Goal: Navigation & Orientation: Find specific page/section

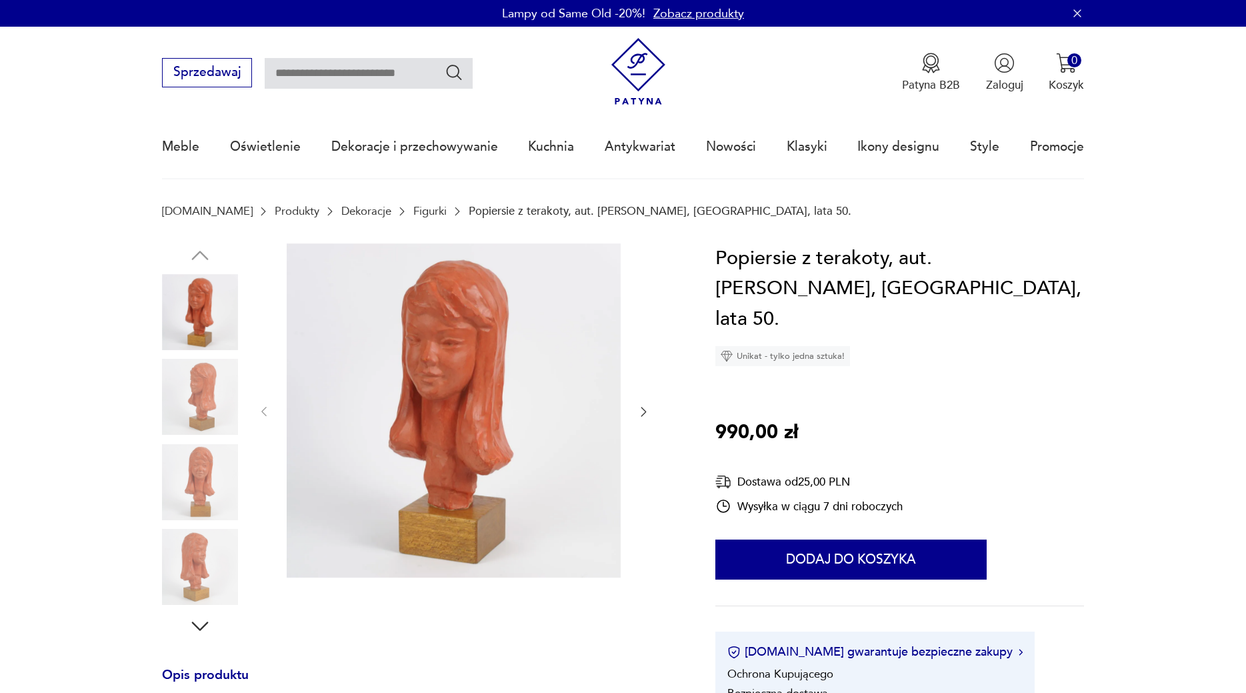
click at [368, 73] on input "text" at bounding box center [369, 73] width 208 height 31
type input "**********"
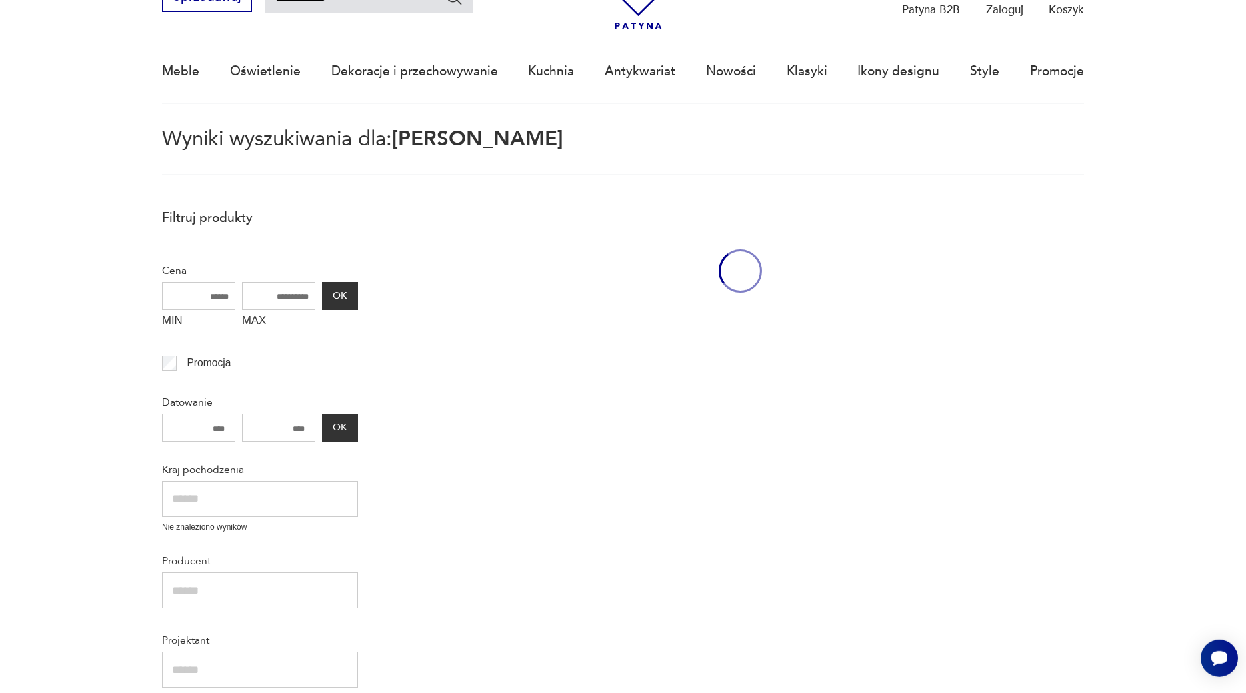
scroll to position [77, 0]
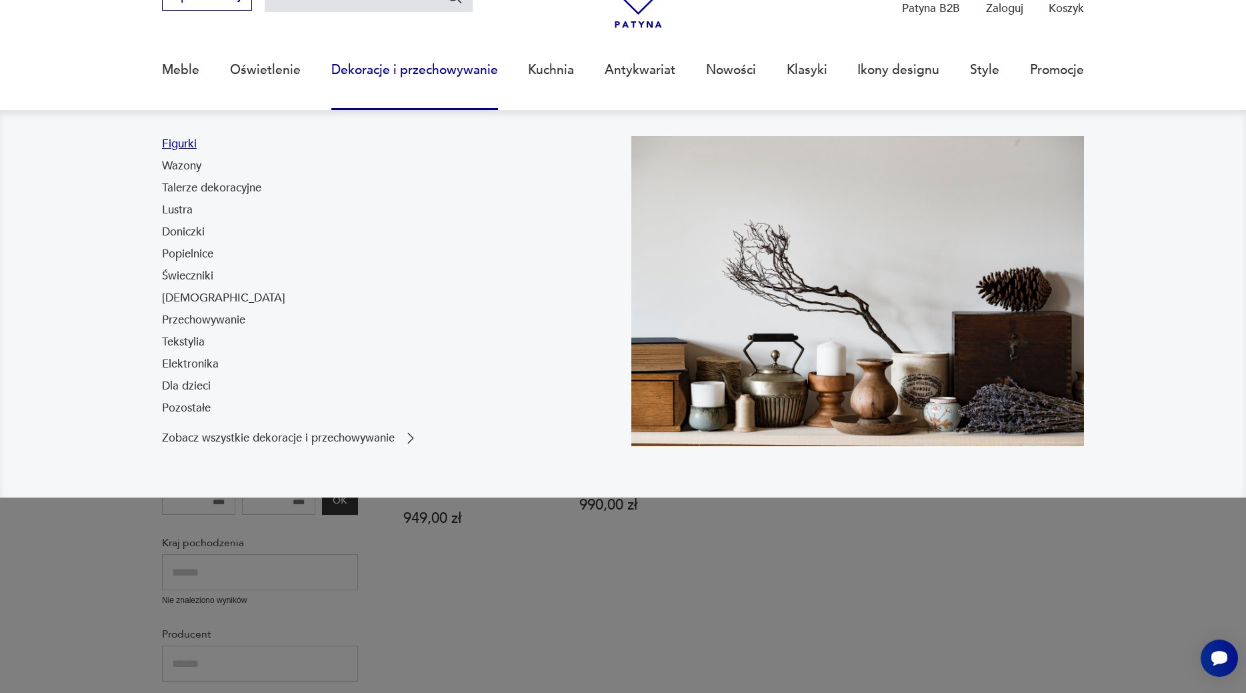
click at [191, 139] on link "Figurki" at bounding box center [179, 144] width 35 height 16
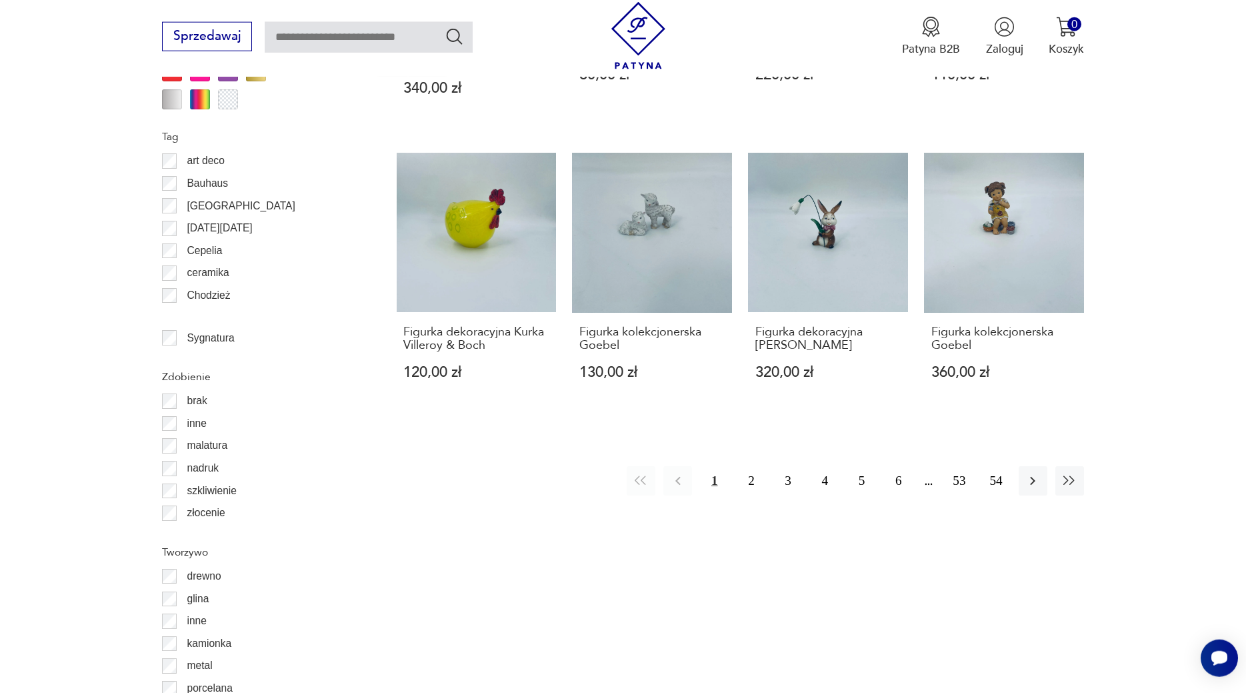
scroll to position [1468, 0]
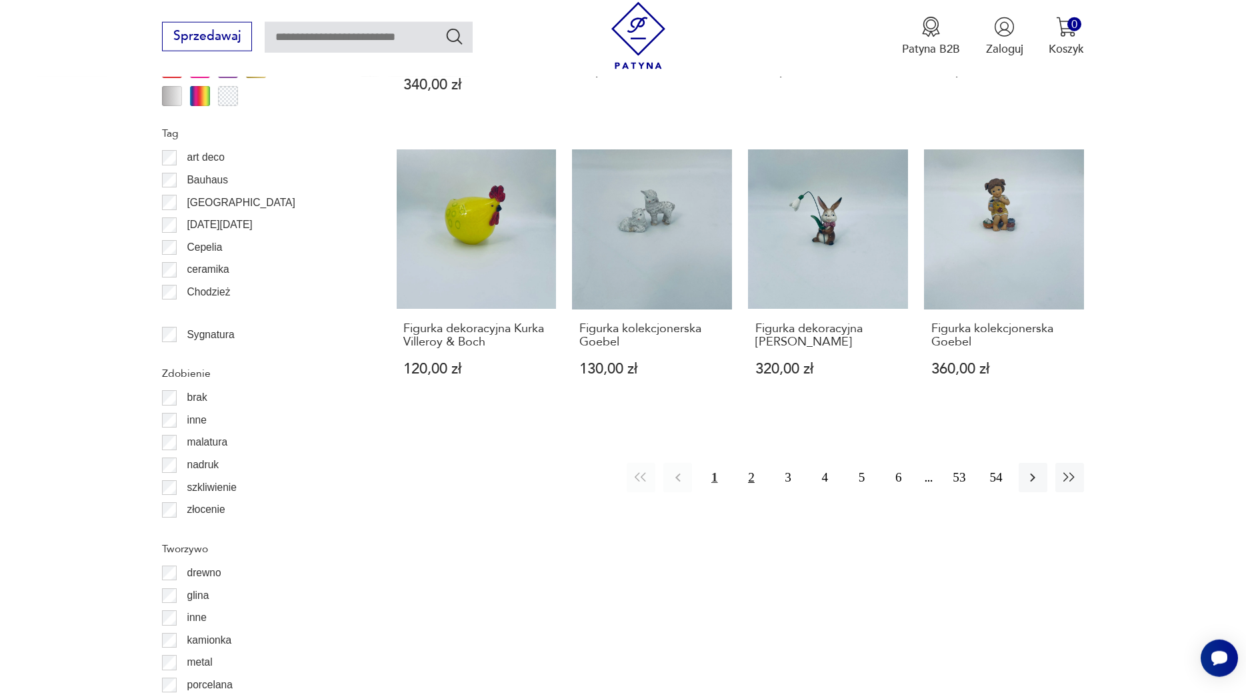
click at [753, 491] on button "2" at bounding box center [751, 477] width 29 height 29
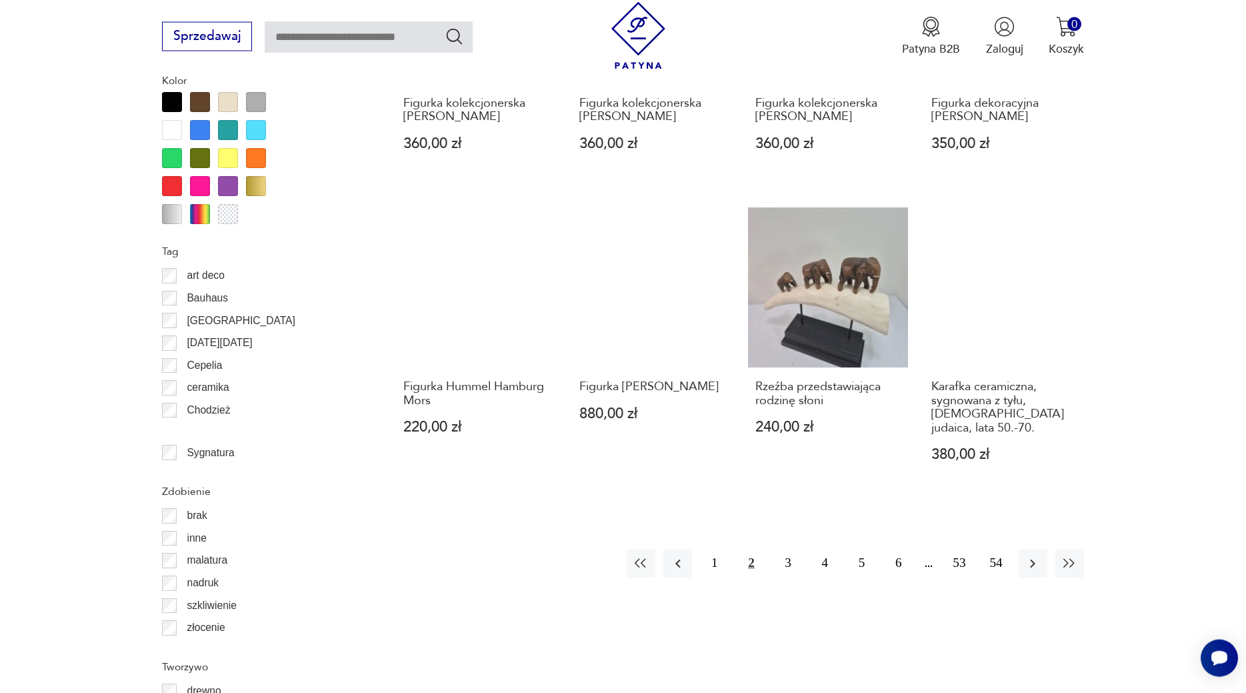
scroll to position [1350, 0]
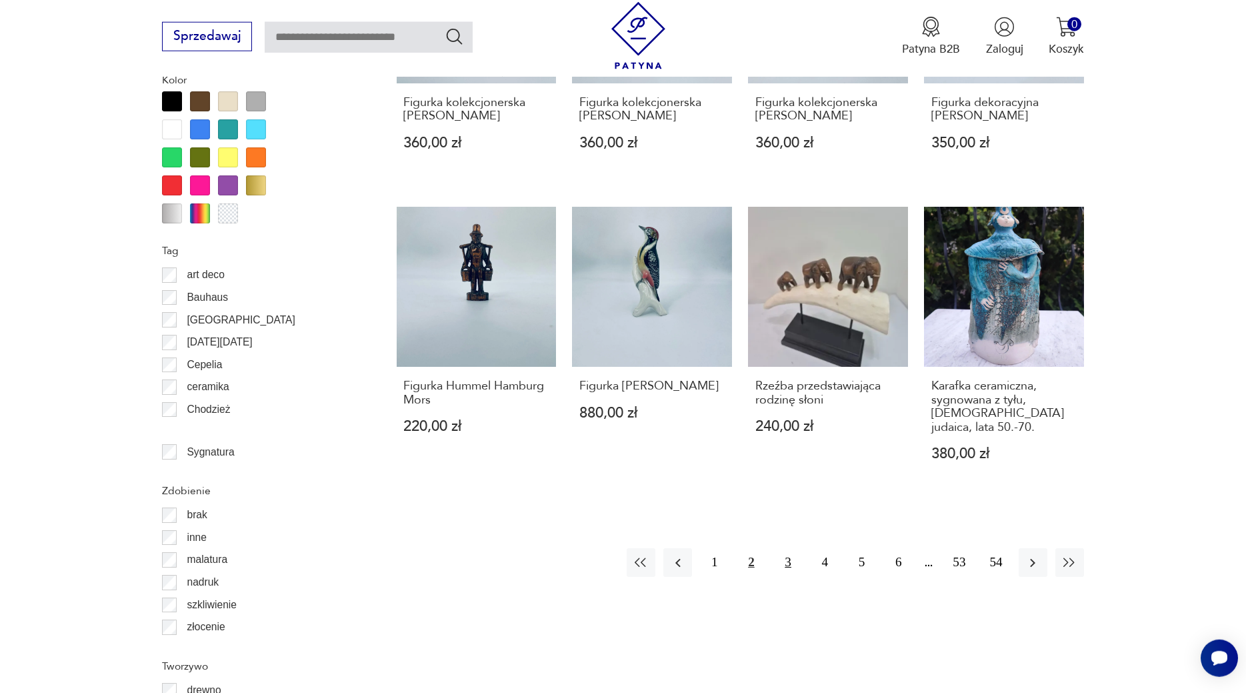
click at [787, 564] on button "3" at bounding box center [788, 562] width 29 height 29
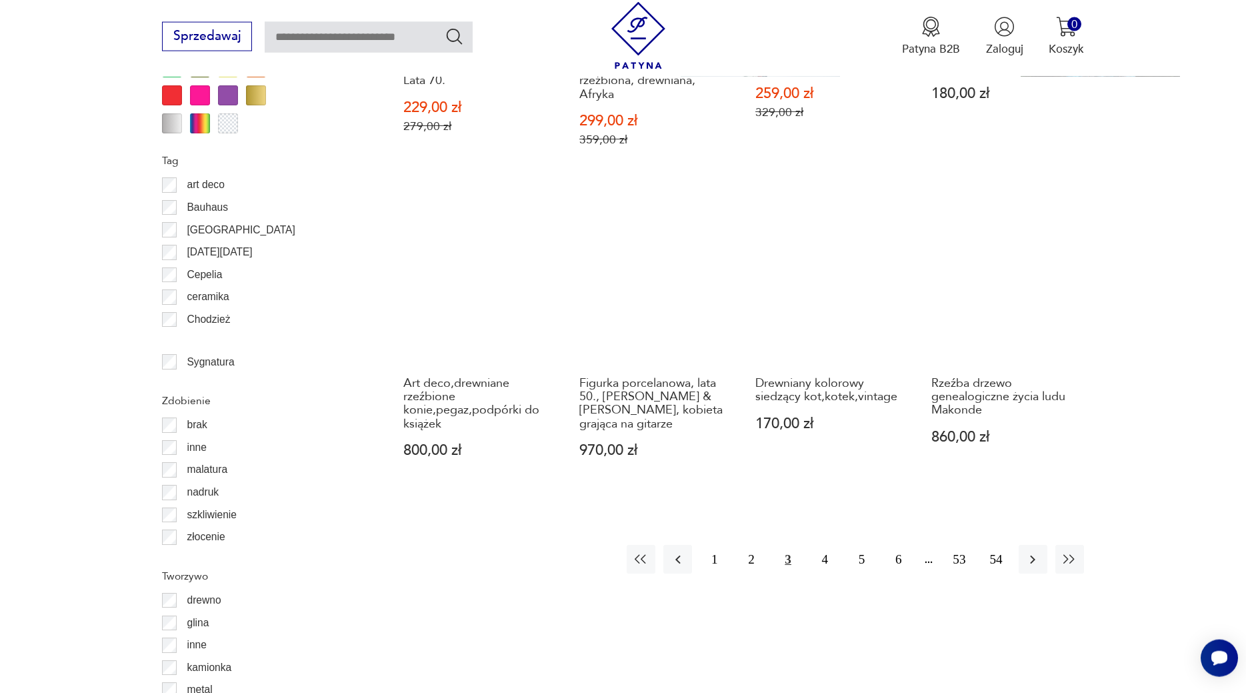
scroll to position [1464, 0]
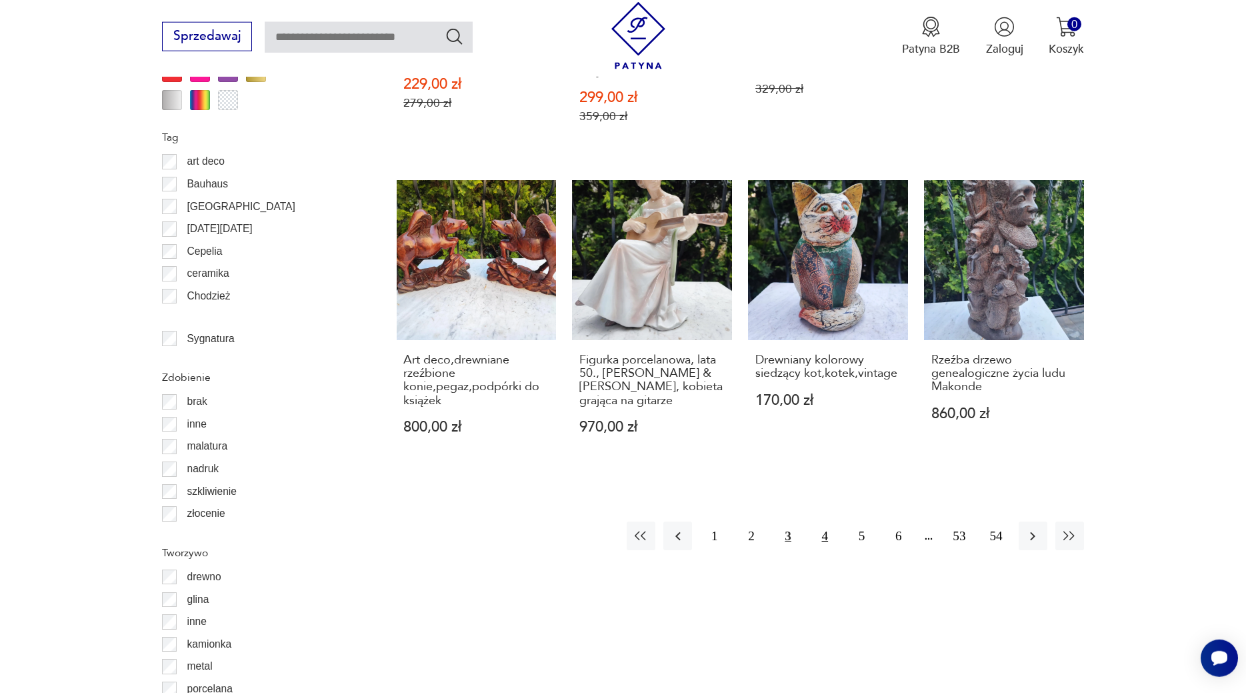
click at [824, 522] on button "4" at bounding box center [825, 535] width 29 height 29
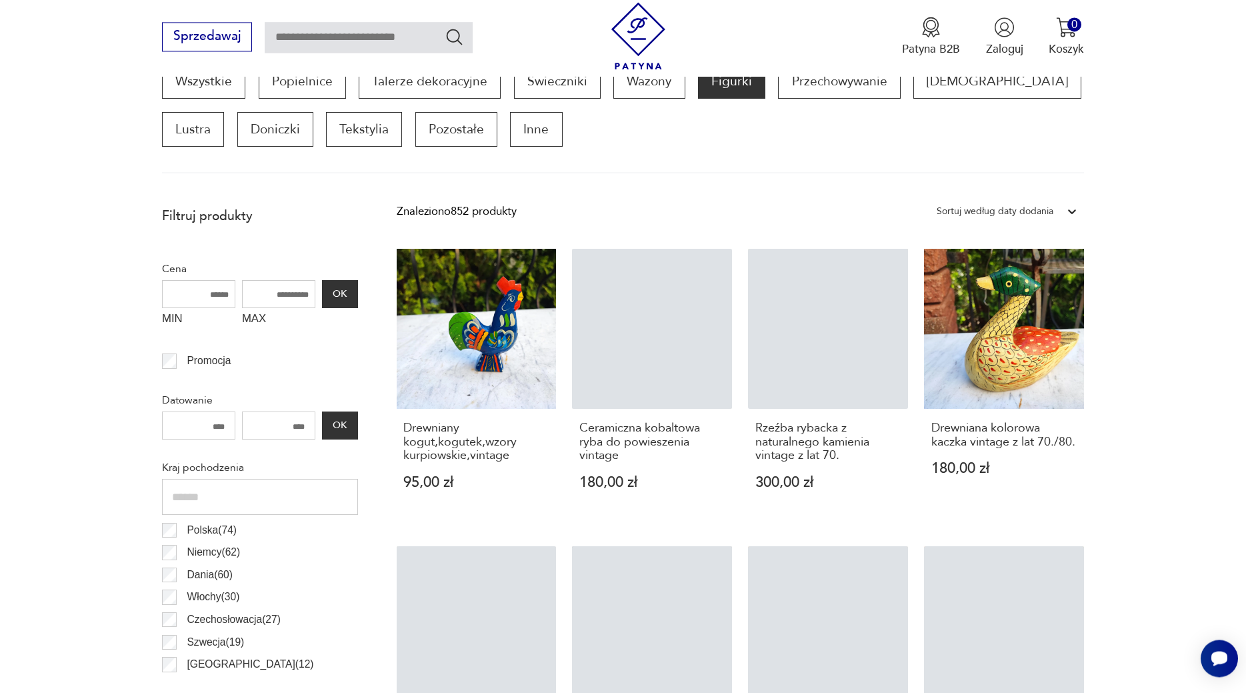
scroll to position [444, 0]
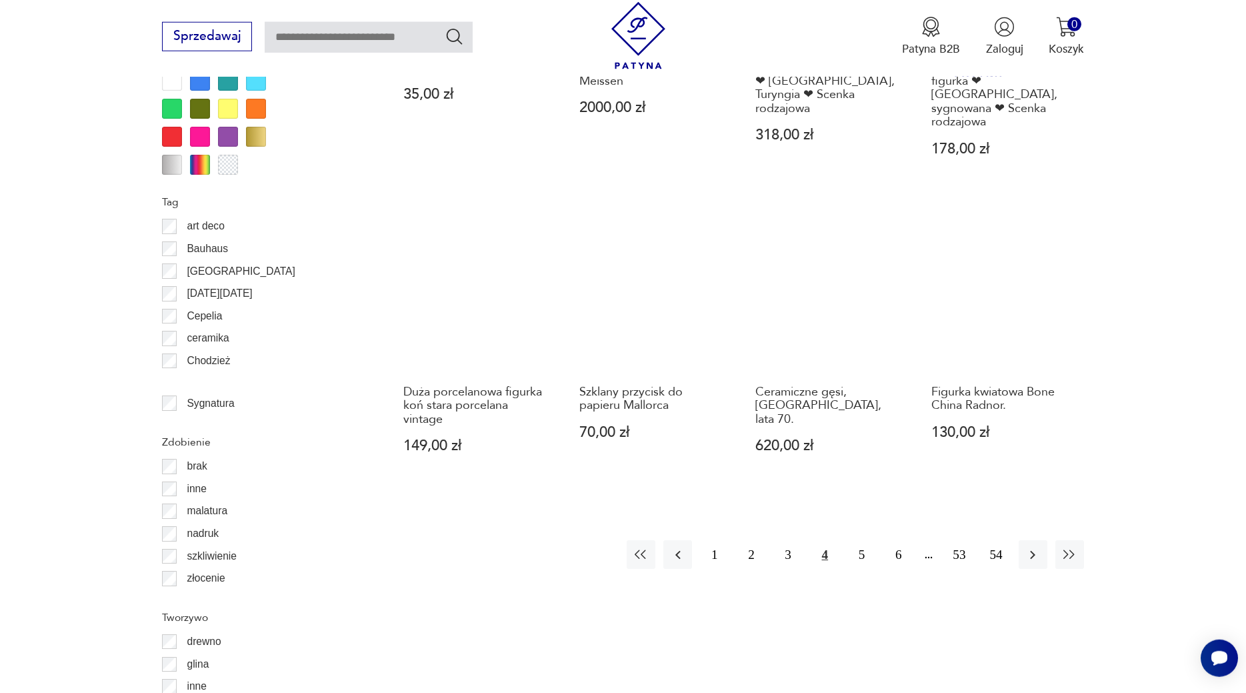
drag, startPoint x: 1241, startPoint y: 687, endPoint x: 1236, endPoint y: 682, distance: 7.1
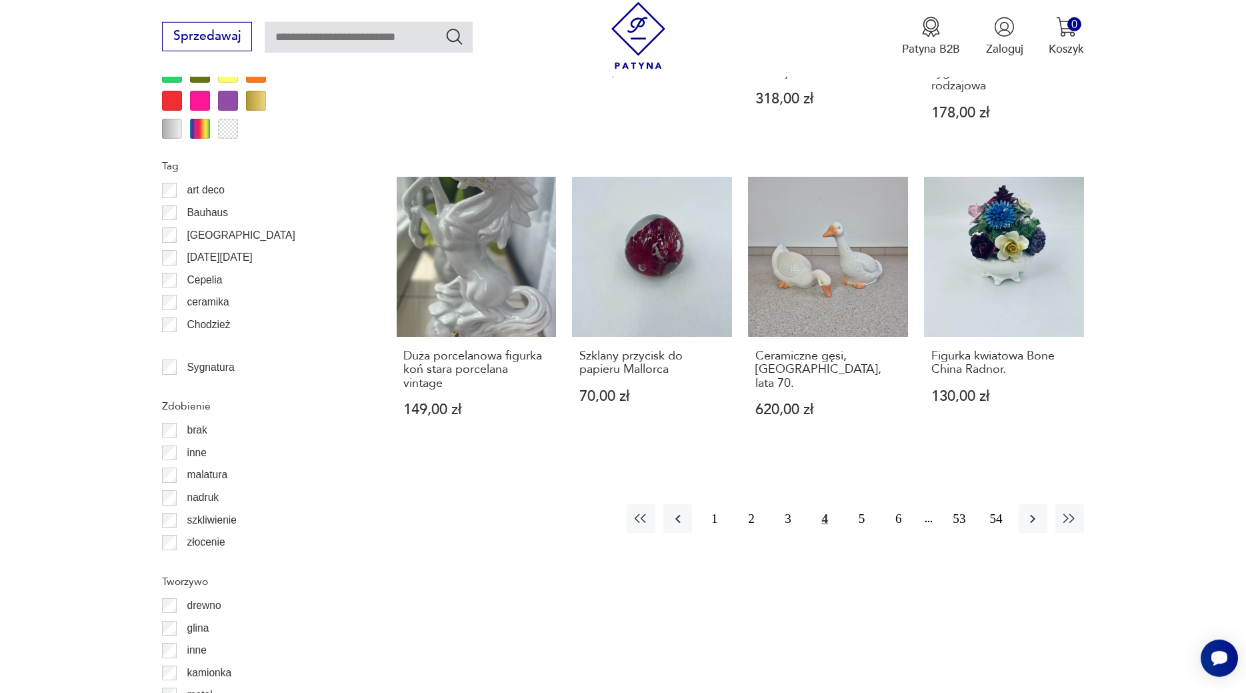
scroll to position [1441, 0]
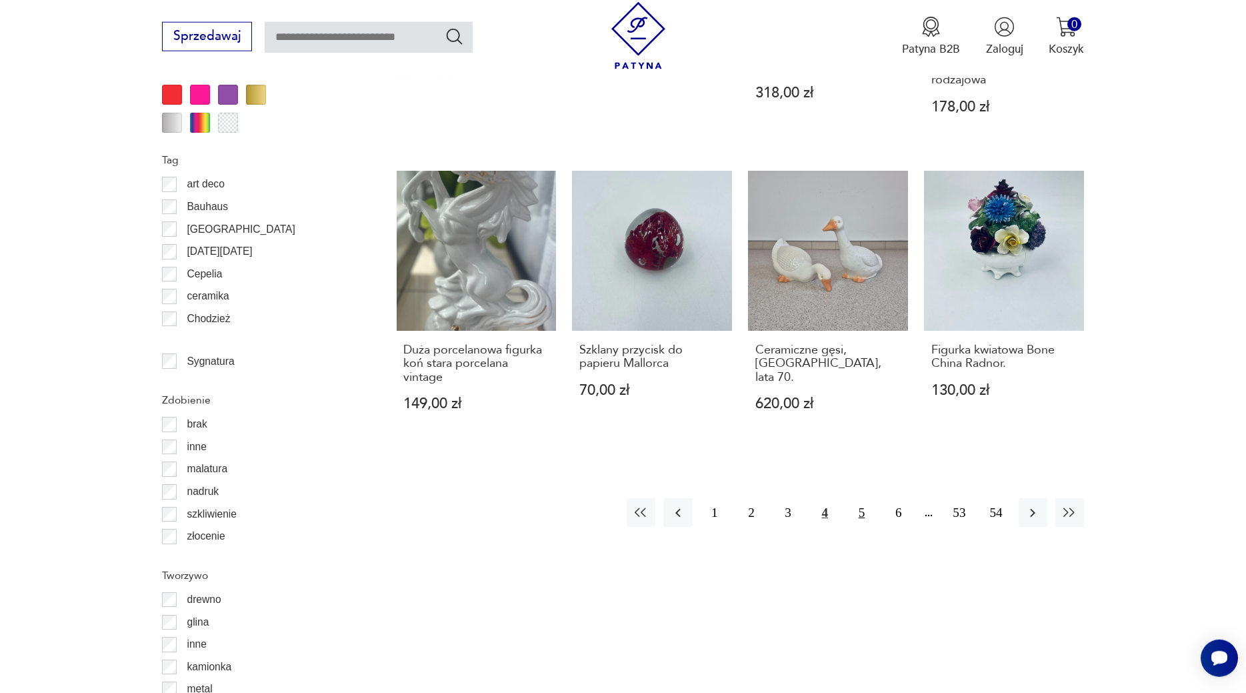
click at [858, 498] on button "5" at bounding box center [861, 512] width 29 height 29
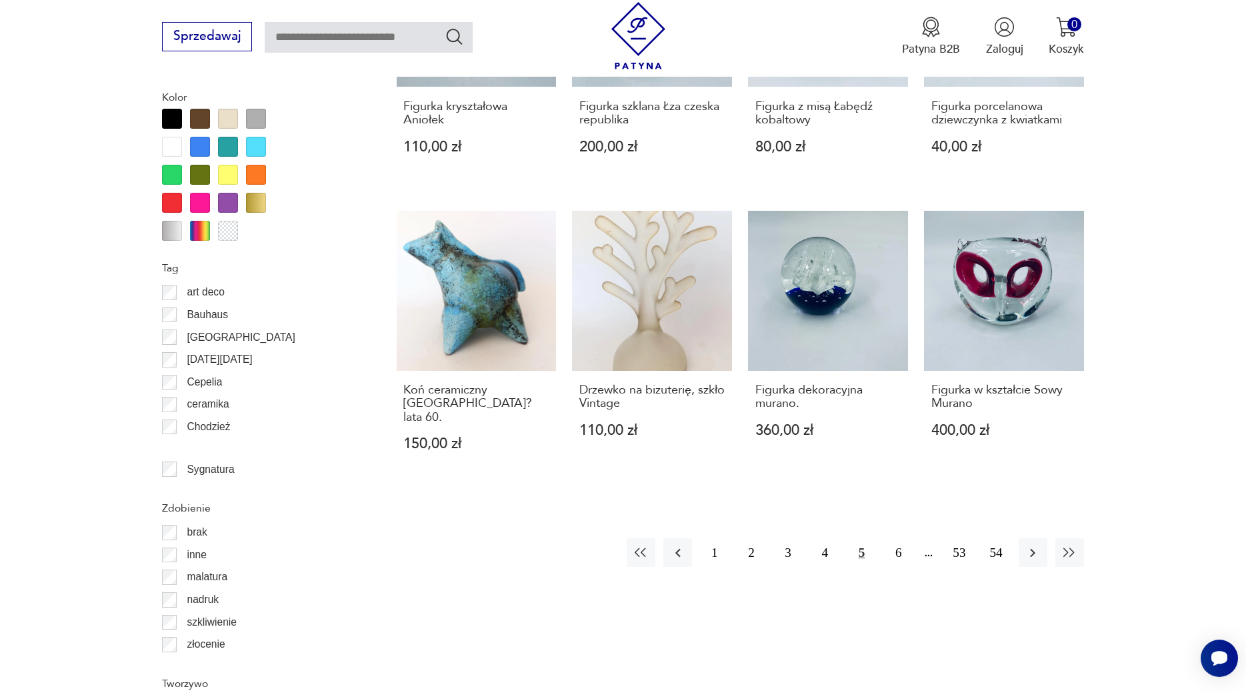
scroll to position [1339, 0]
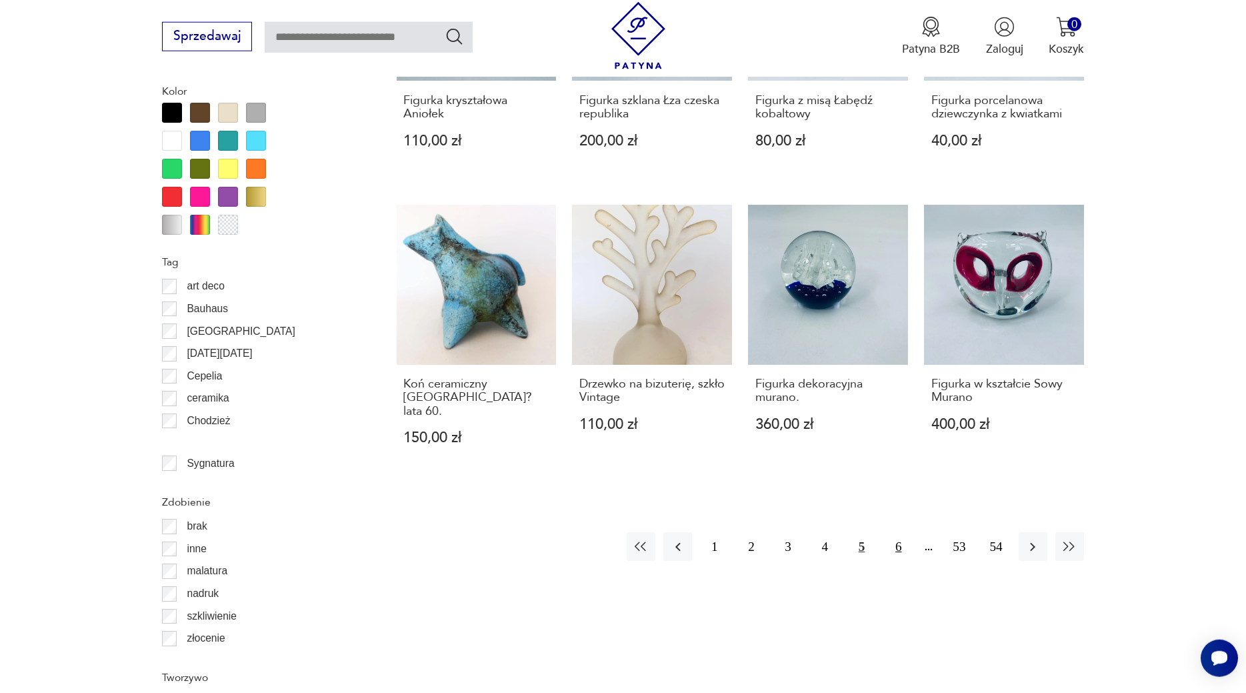
click at [900, 532] on button "6" at bounding box center [898, 546] width 29 height 29
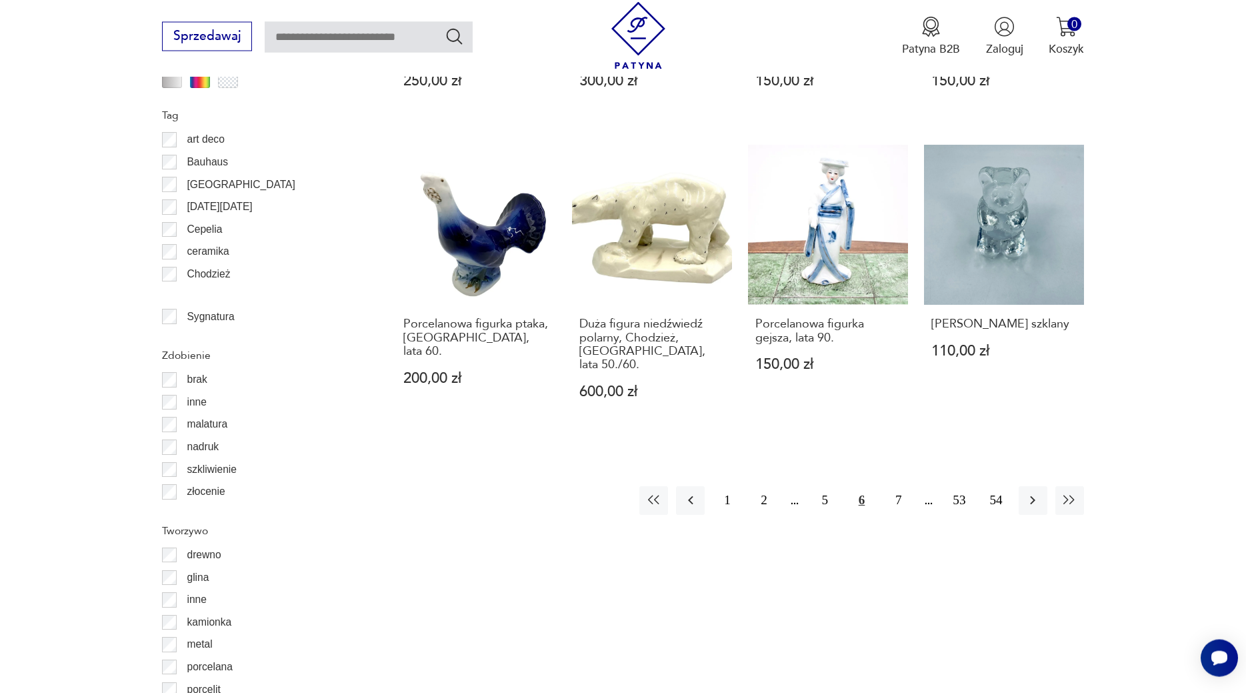
scroll to position [1486, 0]
click at [1034, 491] on icon "button" at bounding box center [1032, 499] width 16 height 16
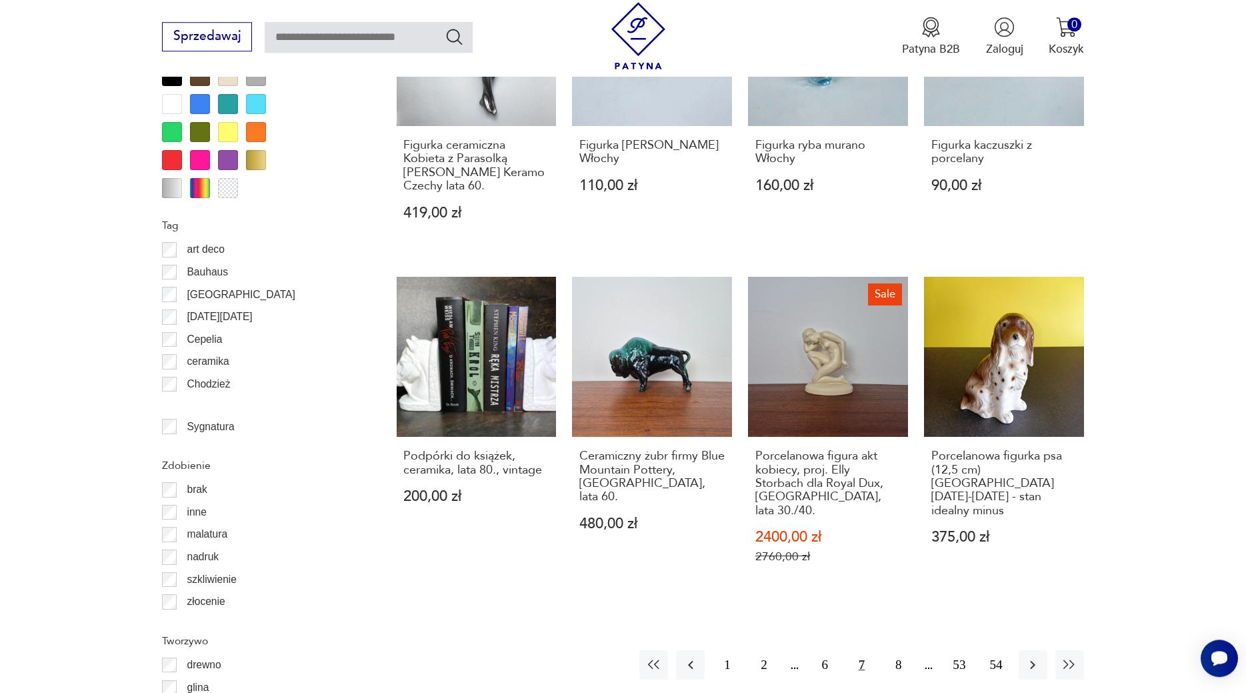
scroll to position [1384, 0]
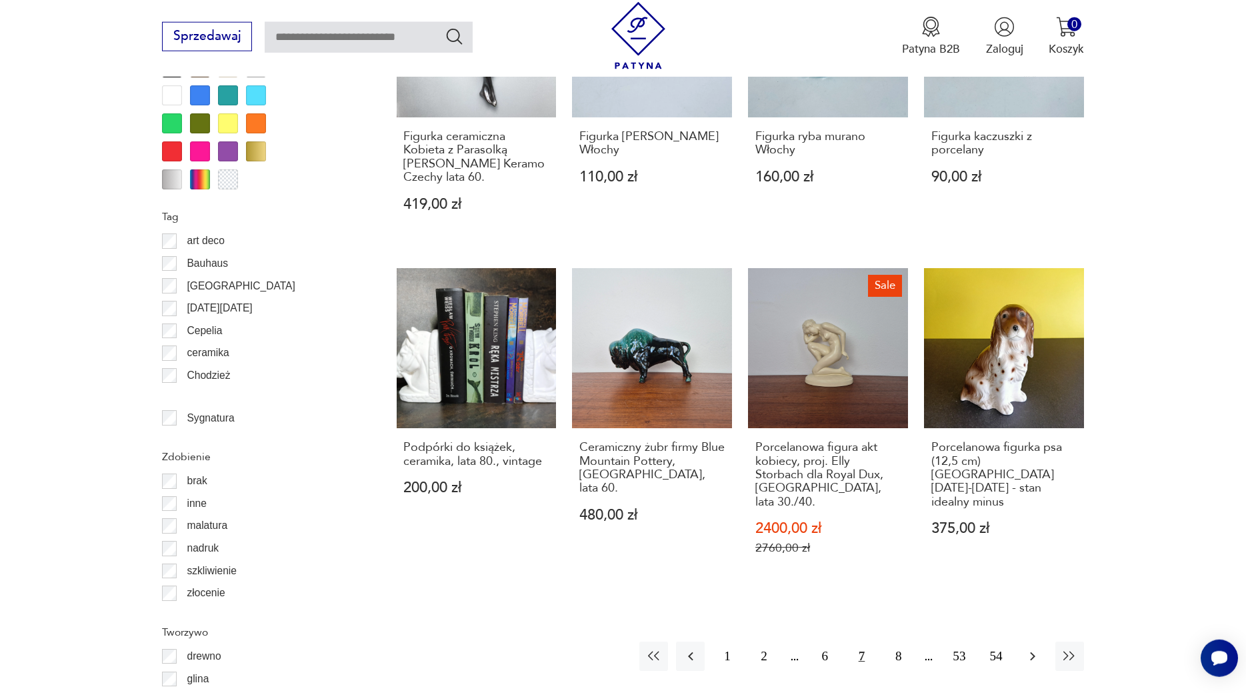
click at [1034, 652] on icon "button" at bounding box center [1032, 656] width 5 height 9
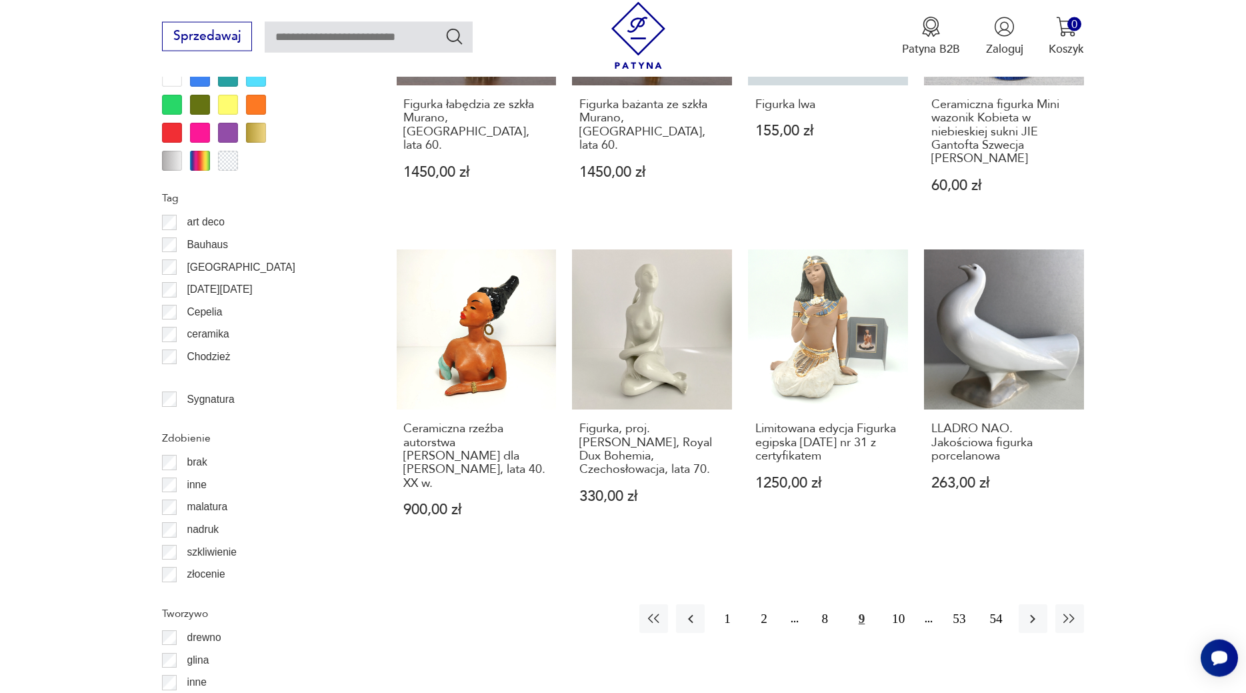
scroll to position [1418, 0]
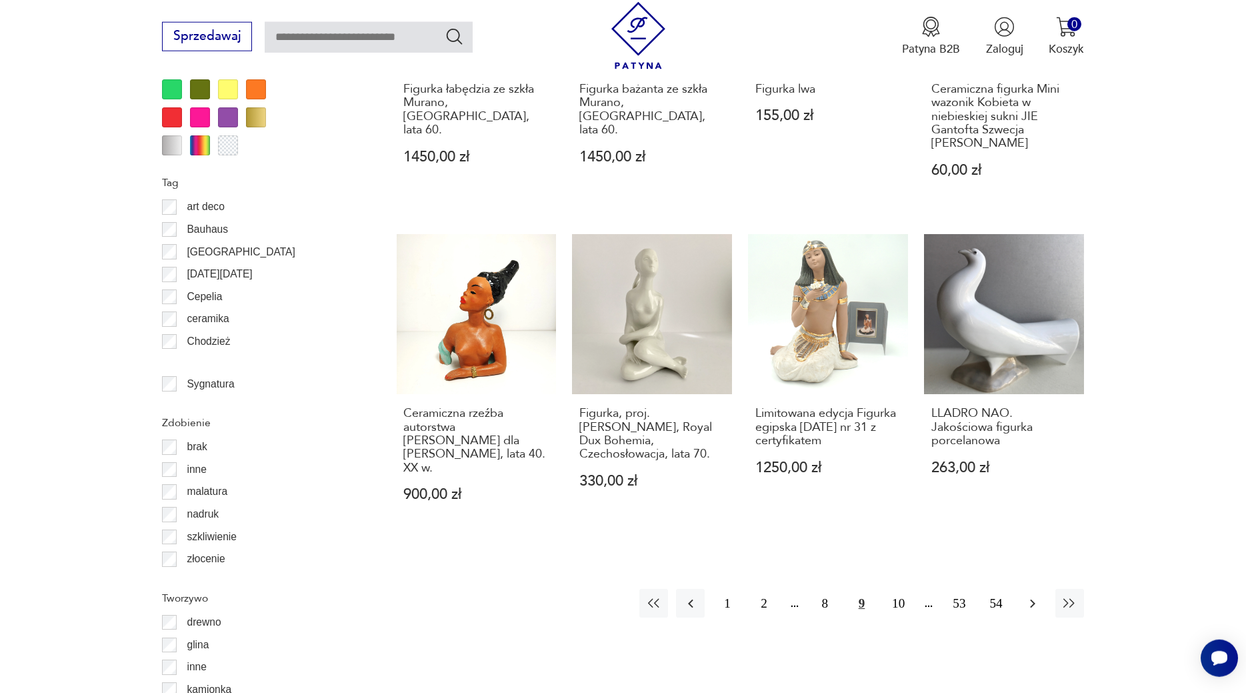
click at [1028, 595] on icon "button" at bounding box center [1032, 603] width 16 height 16
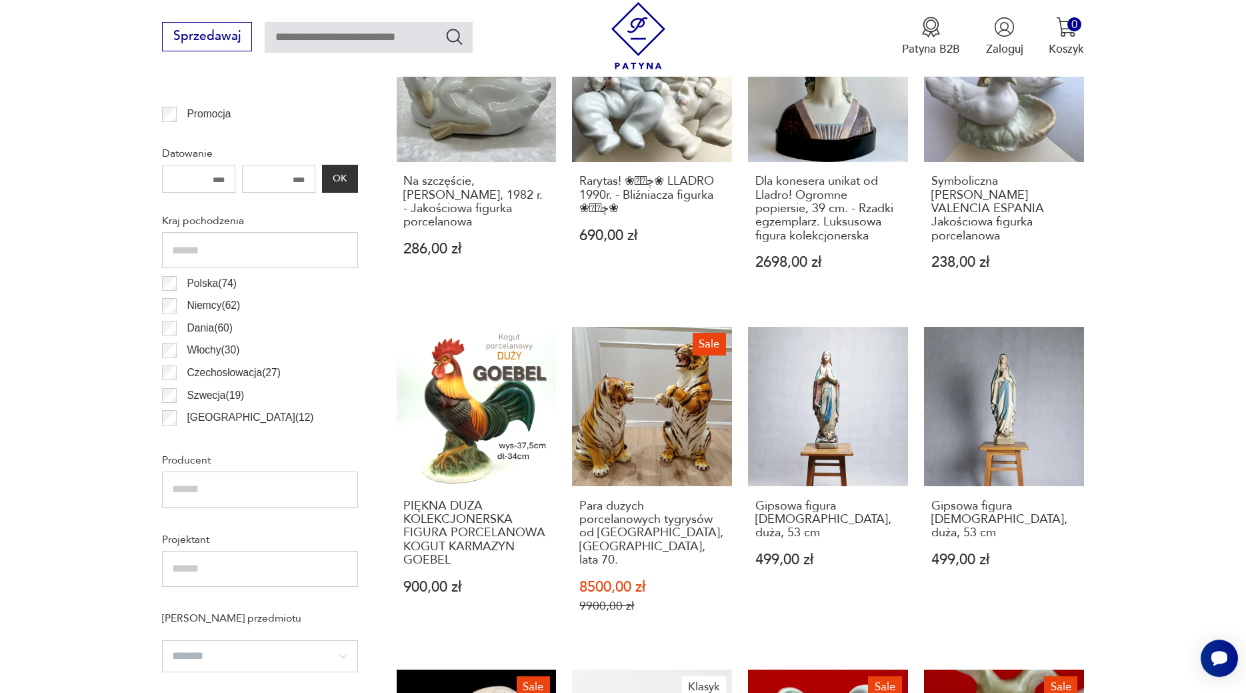
scroll to position [705, 0]
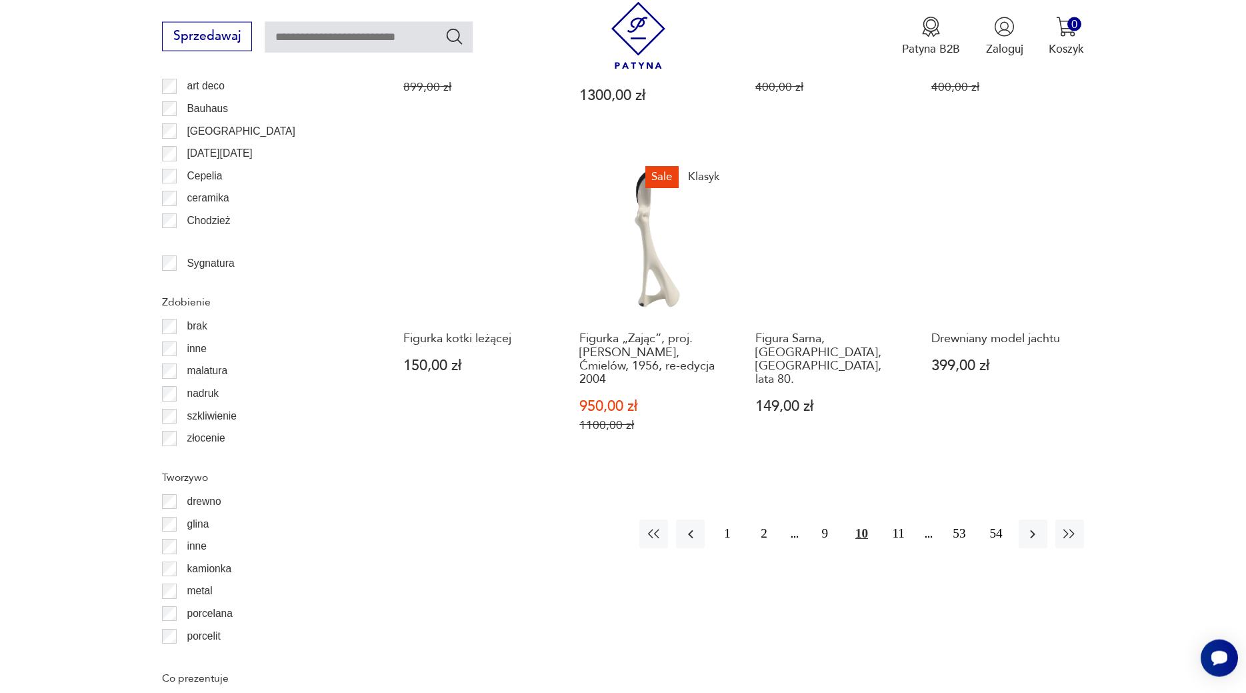
drag, startPoint x: 1242, startPoint y: 690, endPoint x: 1236, endPoint y: 684, distance: 8.5
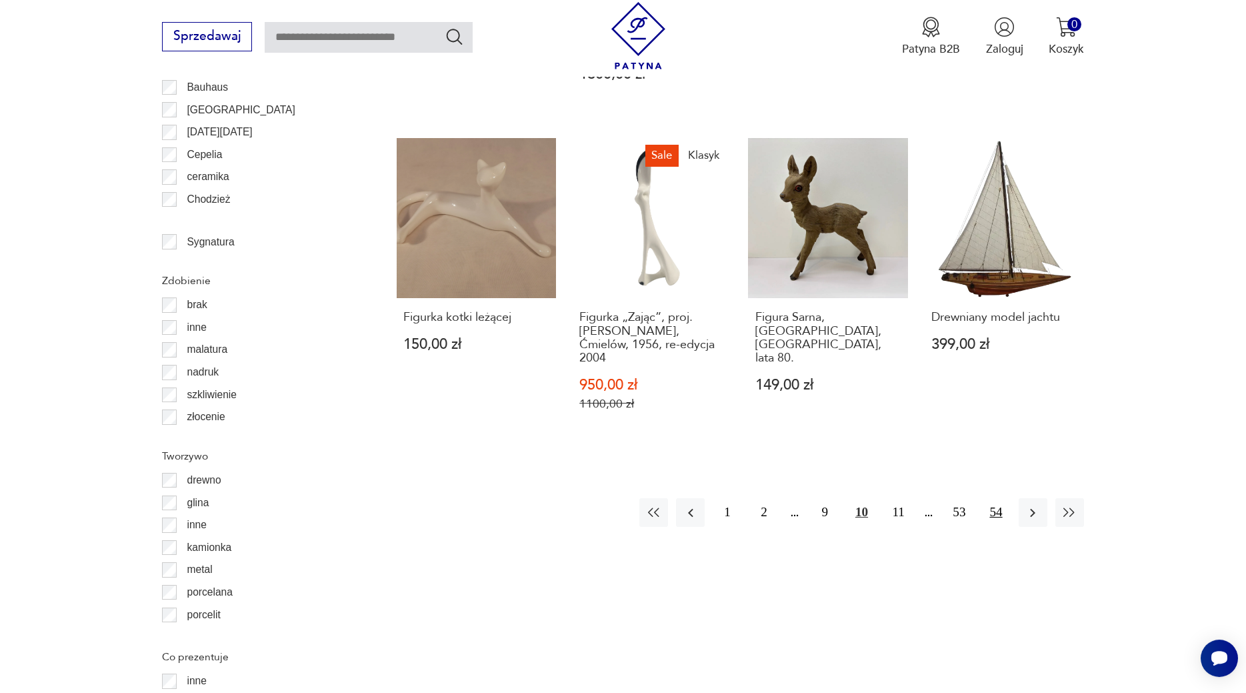
scroll to position [1566, 0]
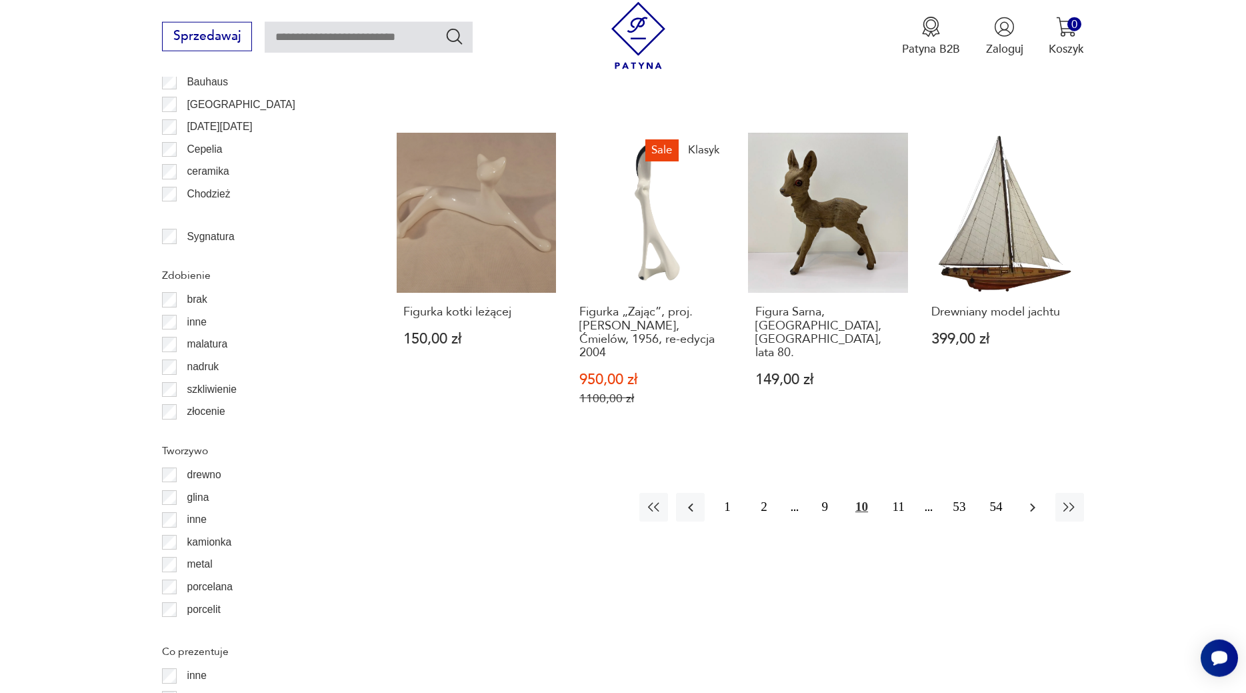
click at [1030, 499] on icon "button" at bounding box center [1032, 507] width 16 height 16
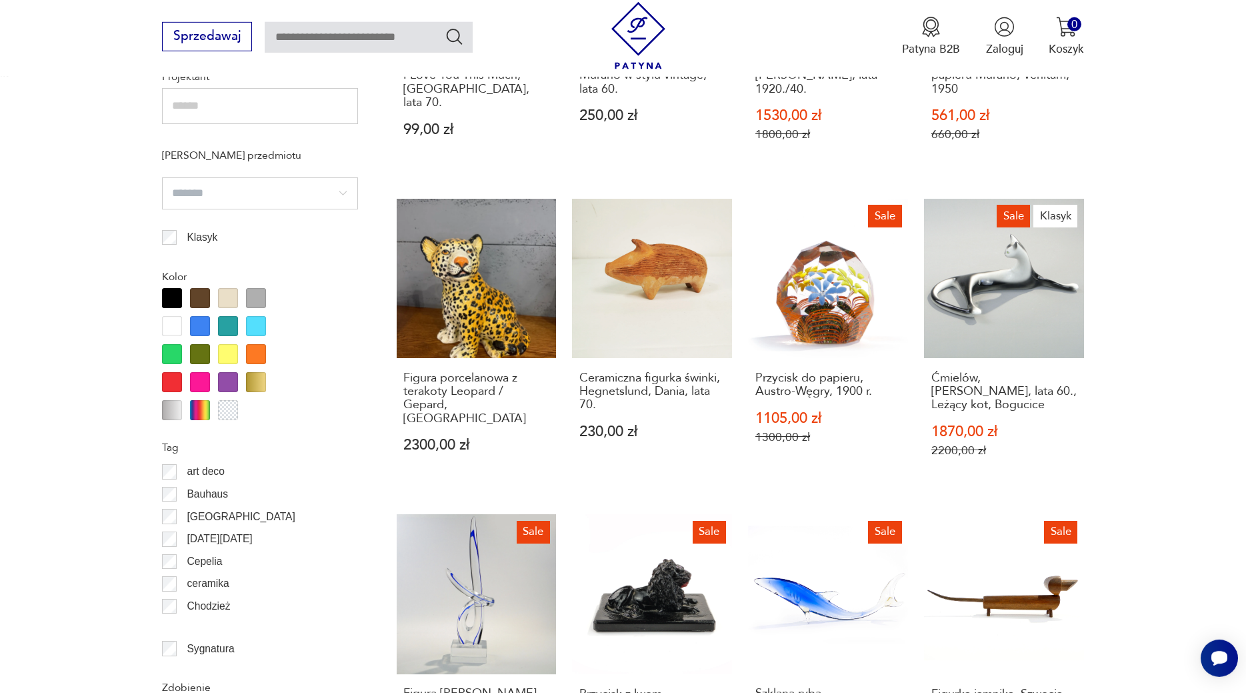
scroll to position [1169, 0]
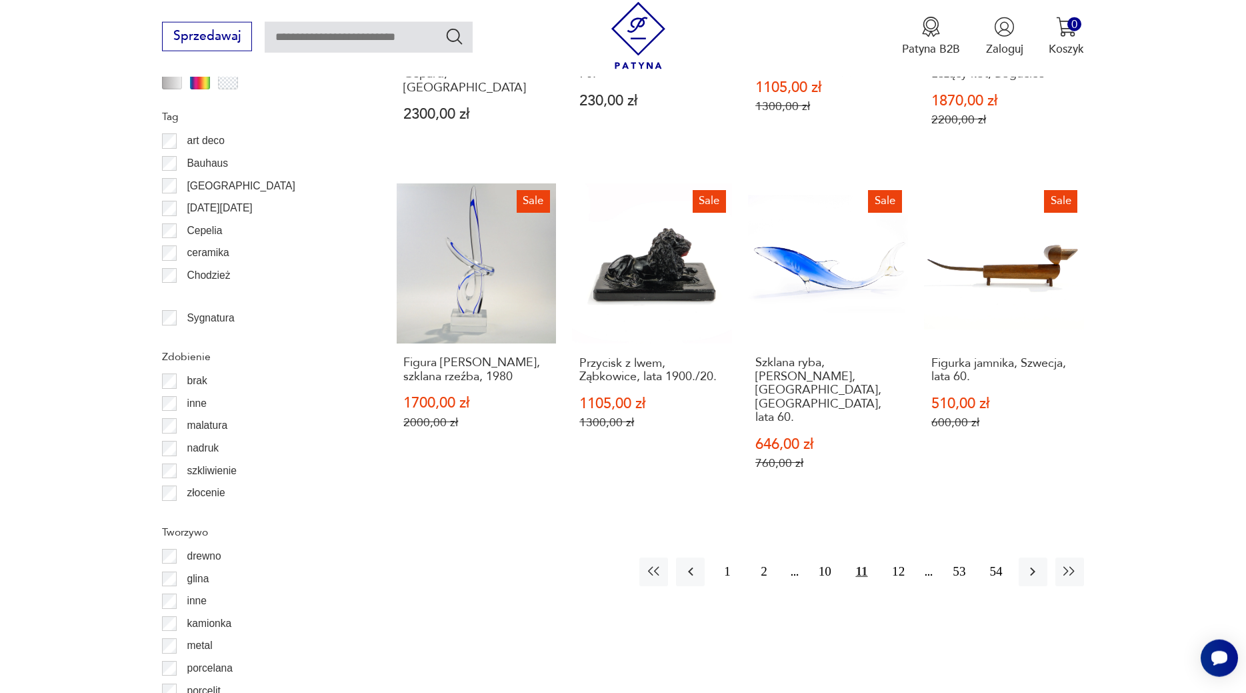
drag, startPoint x: 1240, startPoint y: 687, endPoint x: 1237, endPoint y: 678, distance: 9.7
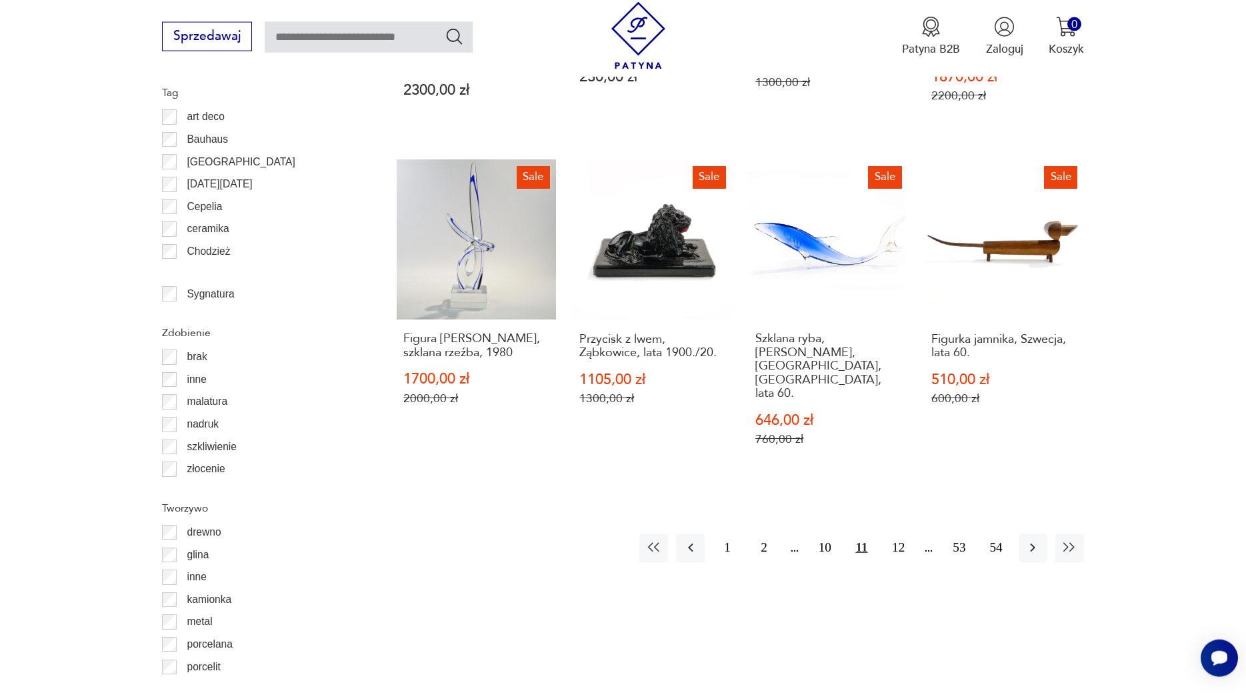
scroll to position [1520, 0]
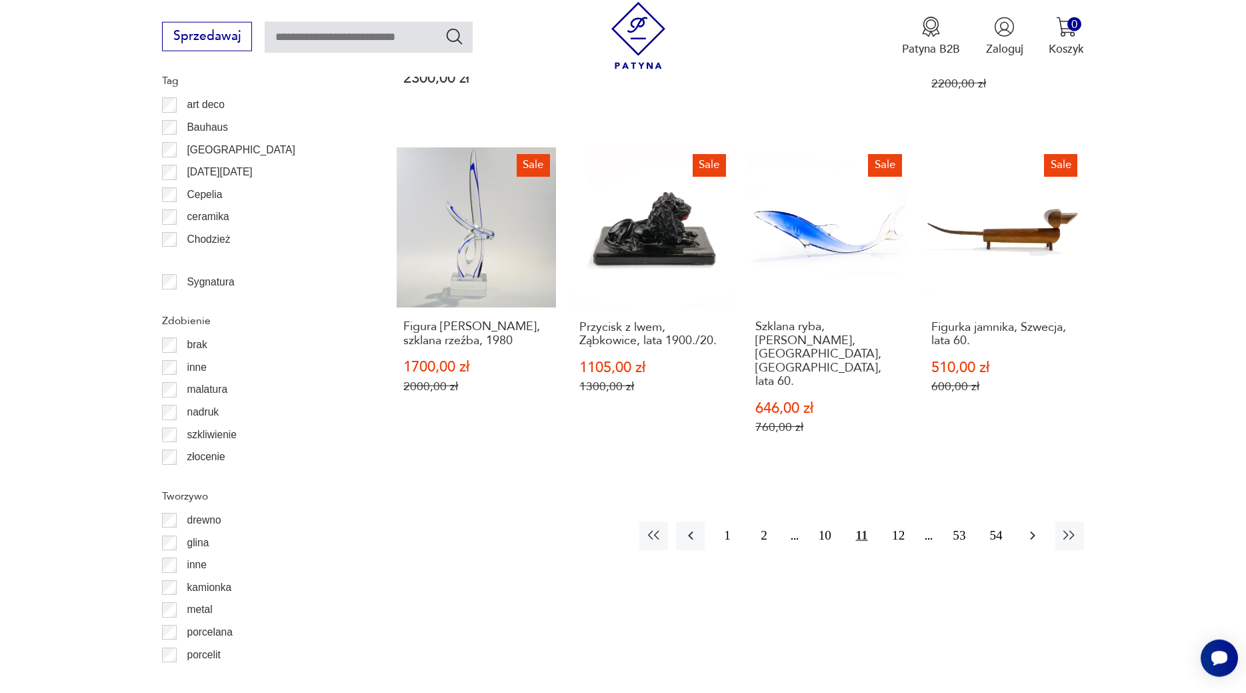
click at [1032, 527] on icon "button" at bounding box center [1032, 535] width 16 height 16
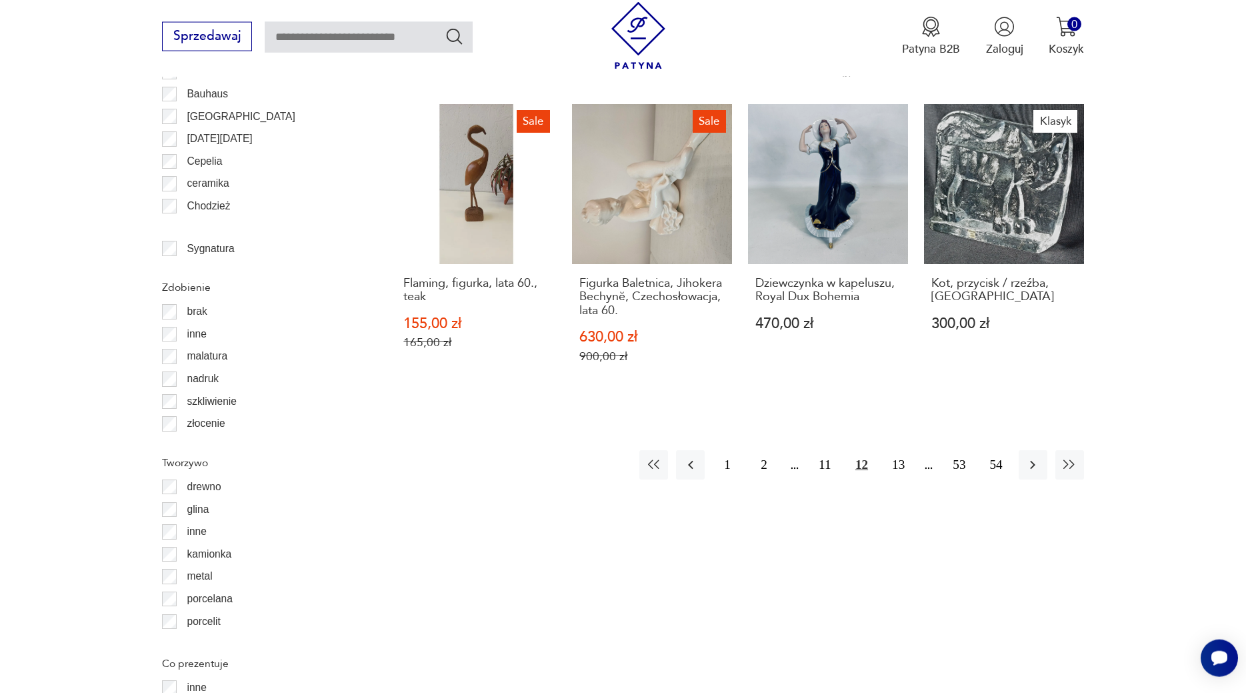
scroll to position [1554, 0]
click at [1030, 456] on icon "button" at bounding box center [1032, 464] width 16 height 16
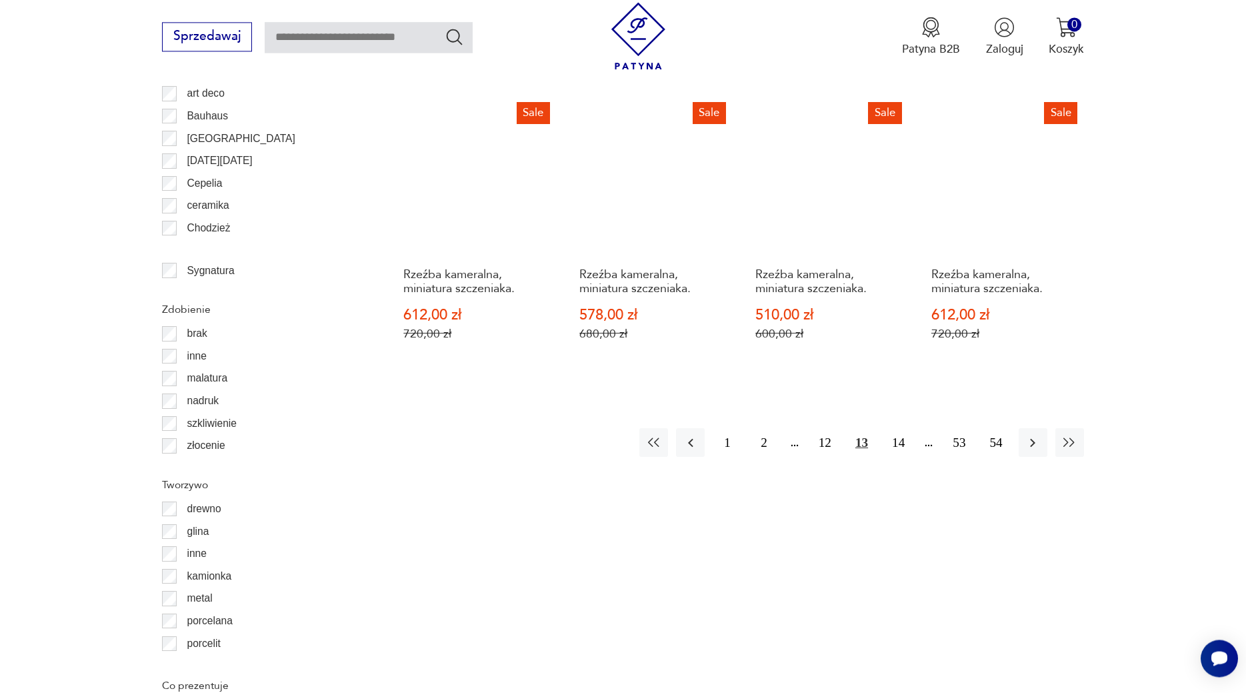
scroll to position [1543, 0]
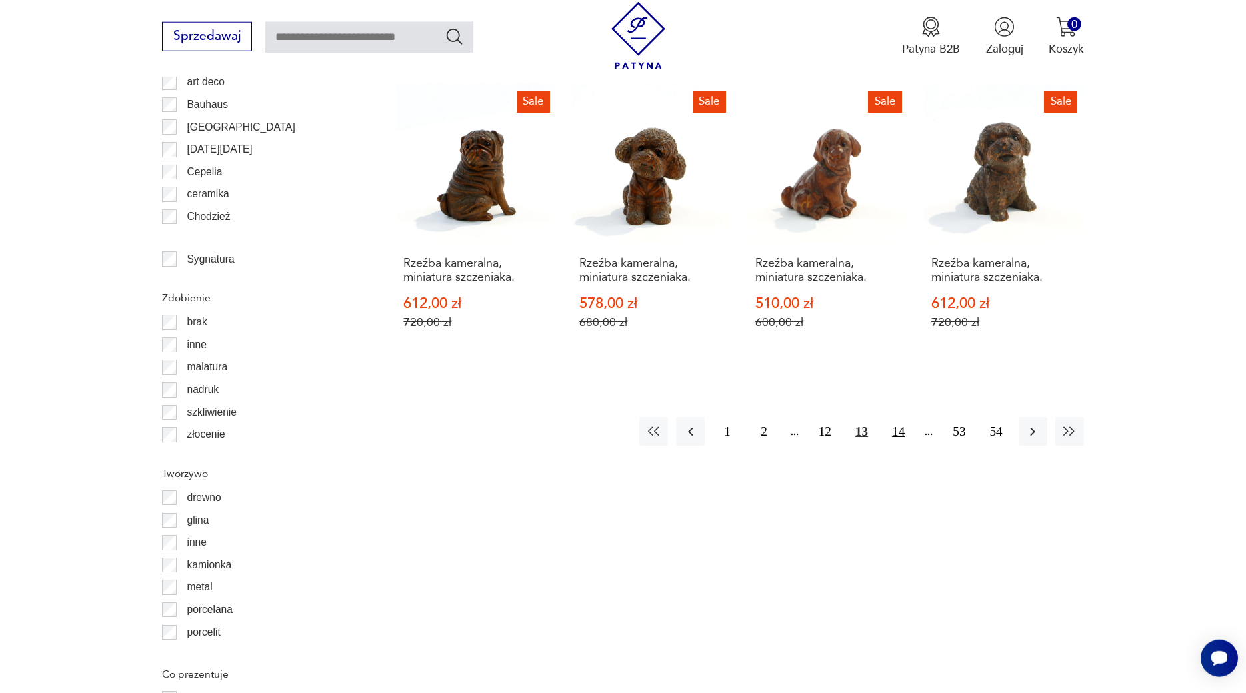
click at [904, 429] on button "14" at bounding box center [898, 431] width 29 height 29
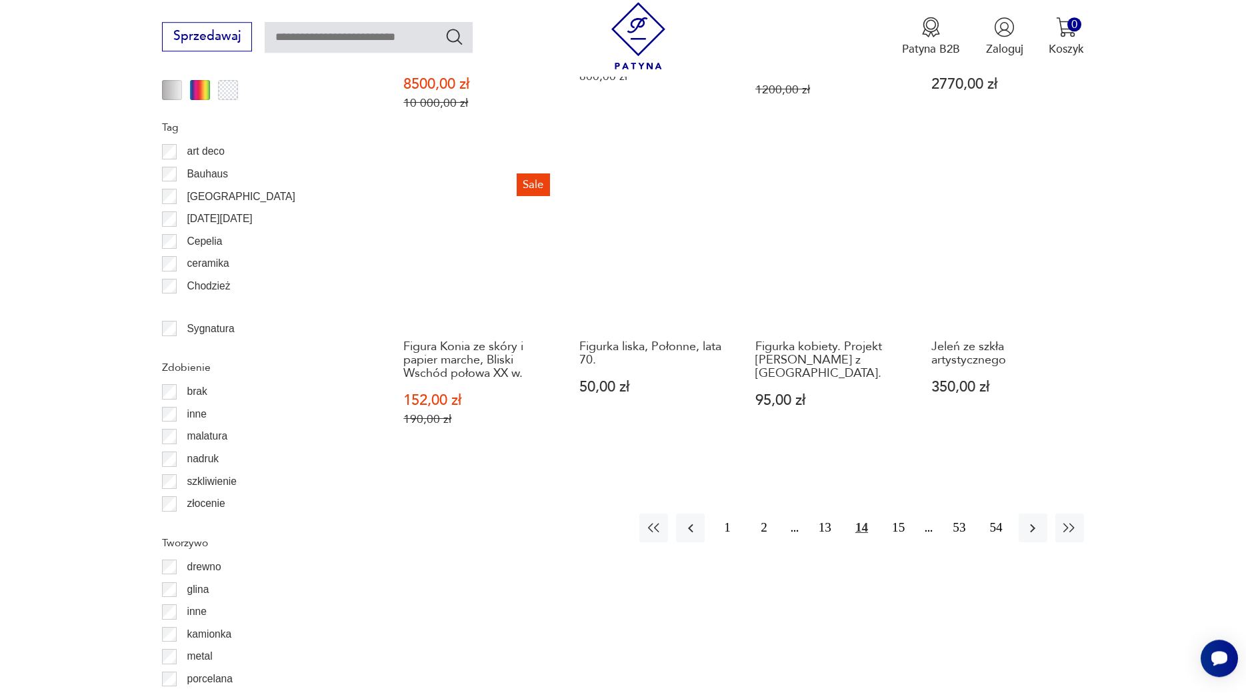
scroll to position [1475, 0]
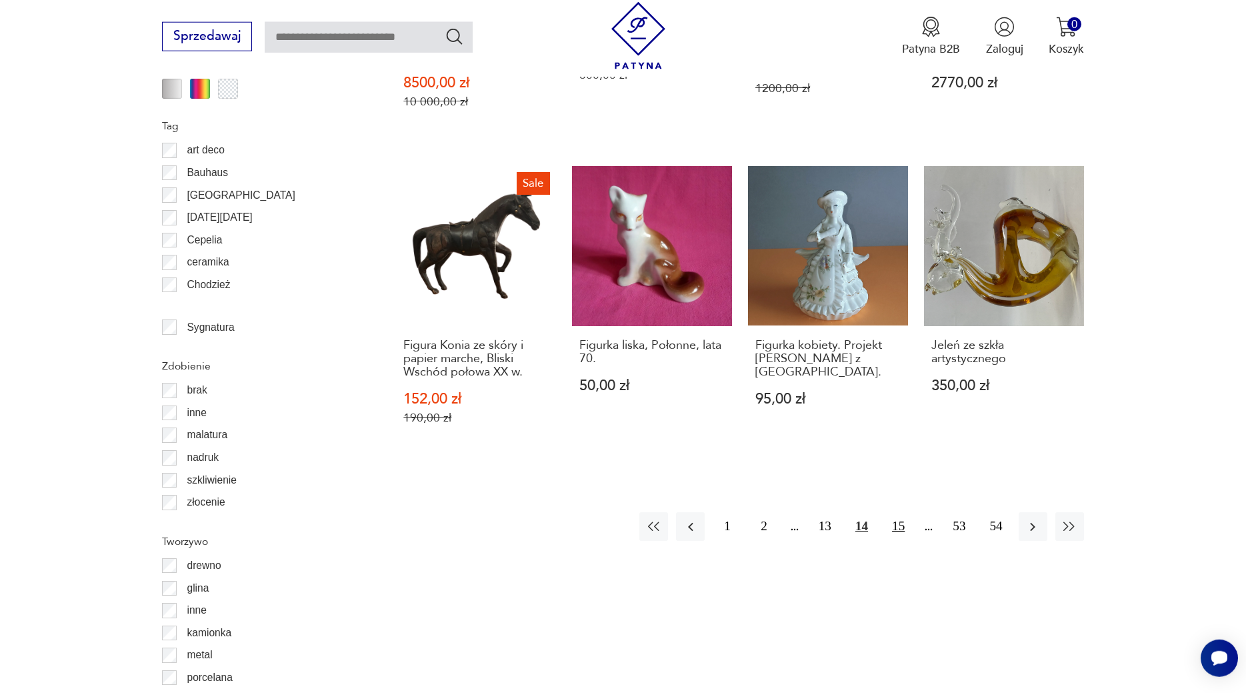
click at [901, 512] on button "15" at bounding box center [898, 526] width 29 height 29
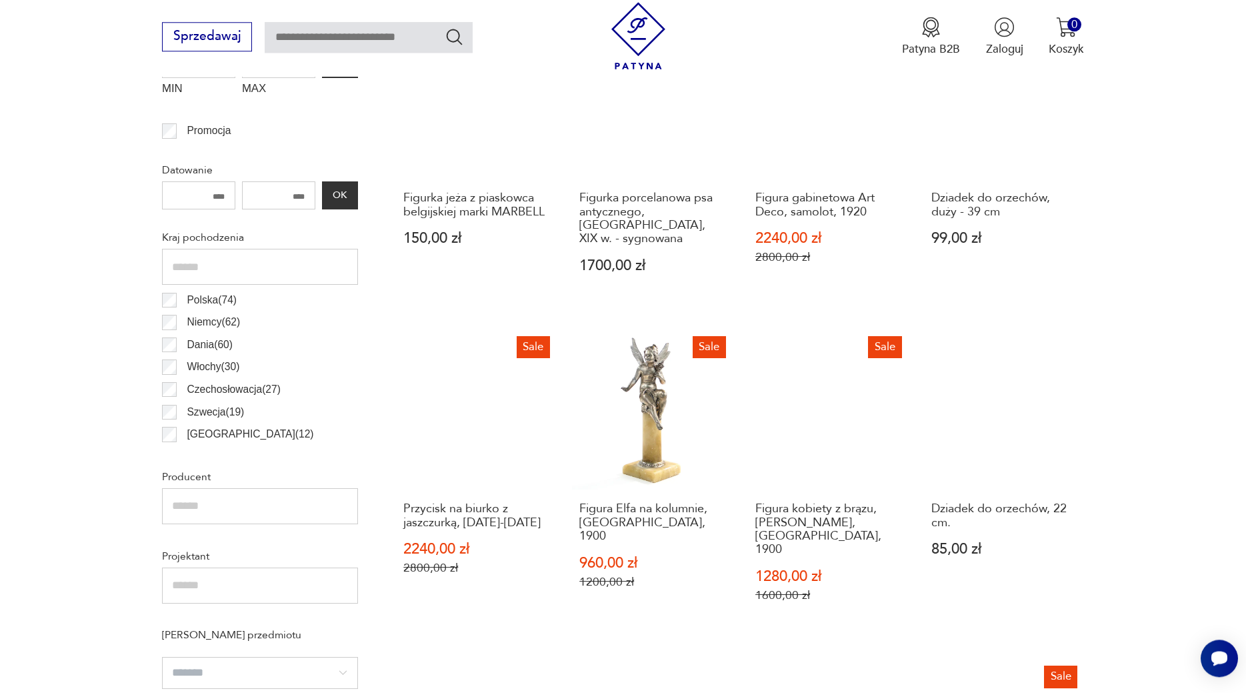
scroll to position [682, 0]
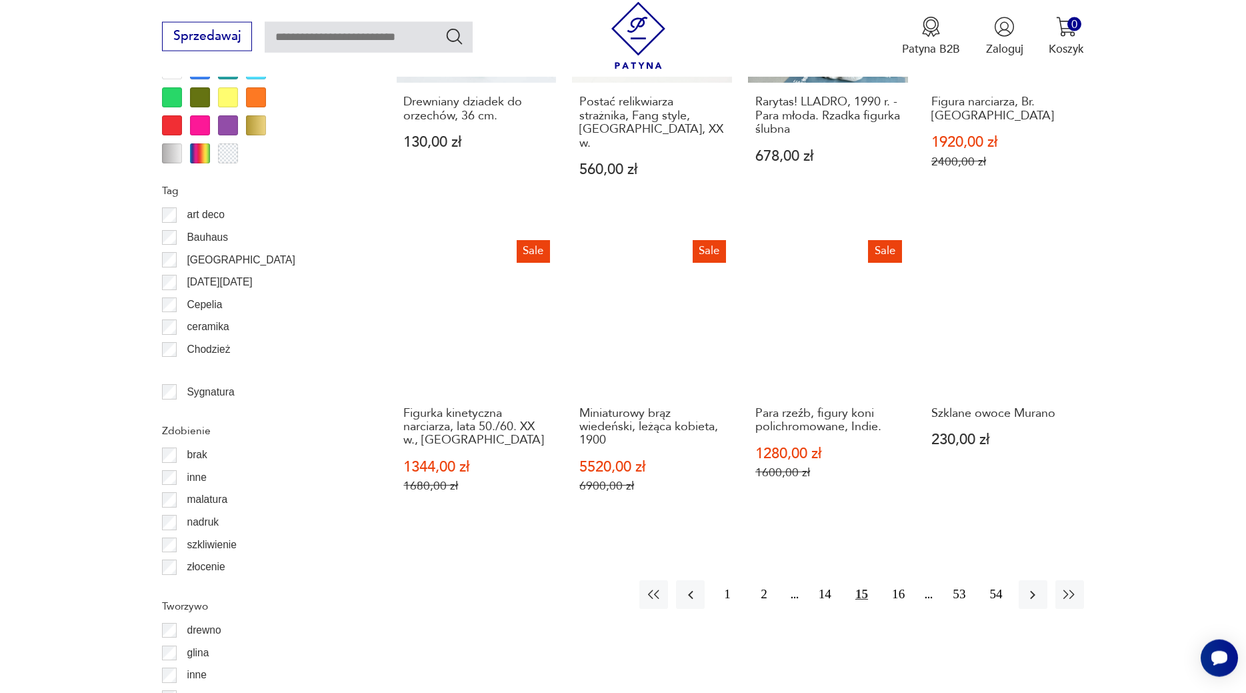
drag, startPoint x: 1240, startPoint y: 687, endPoint x: 1134, endPoint y: 589, distance: 145.3
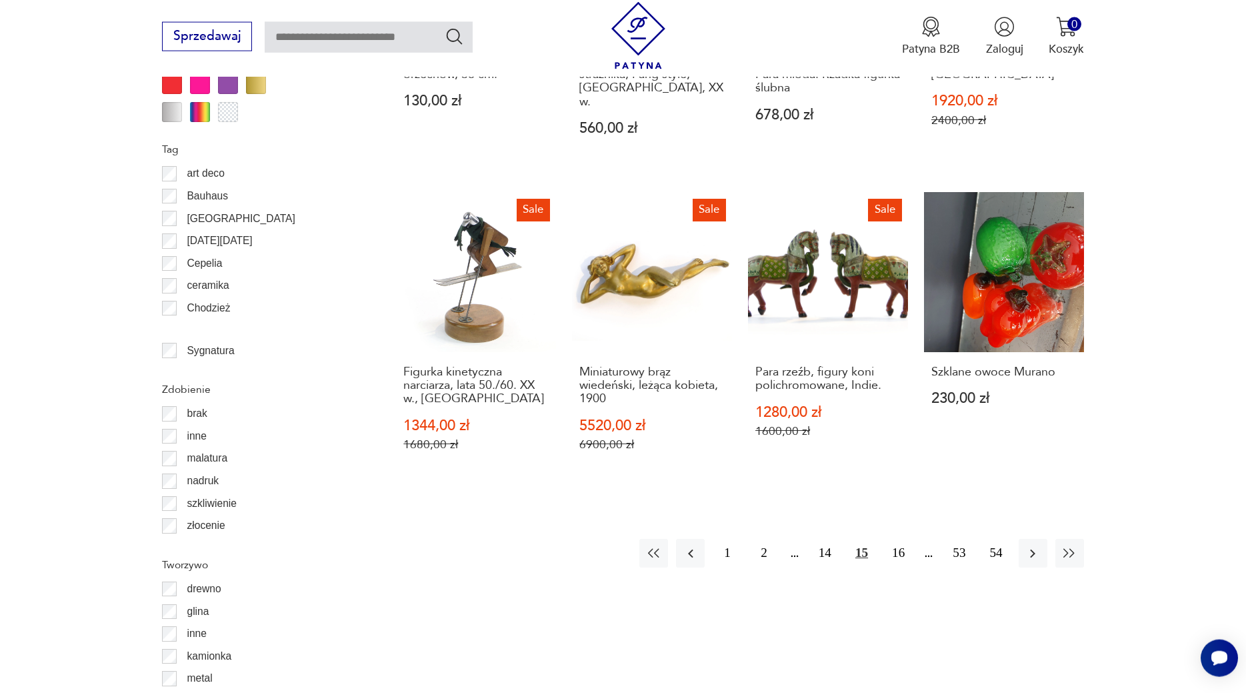
scroll to position [1452, 0]
click at [898, 538] on button "16" at bounding box center [898, 552] width 29 height 29
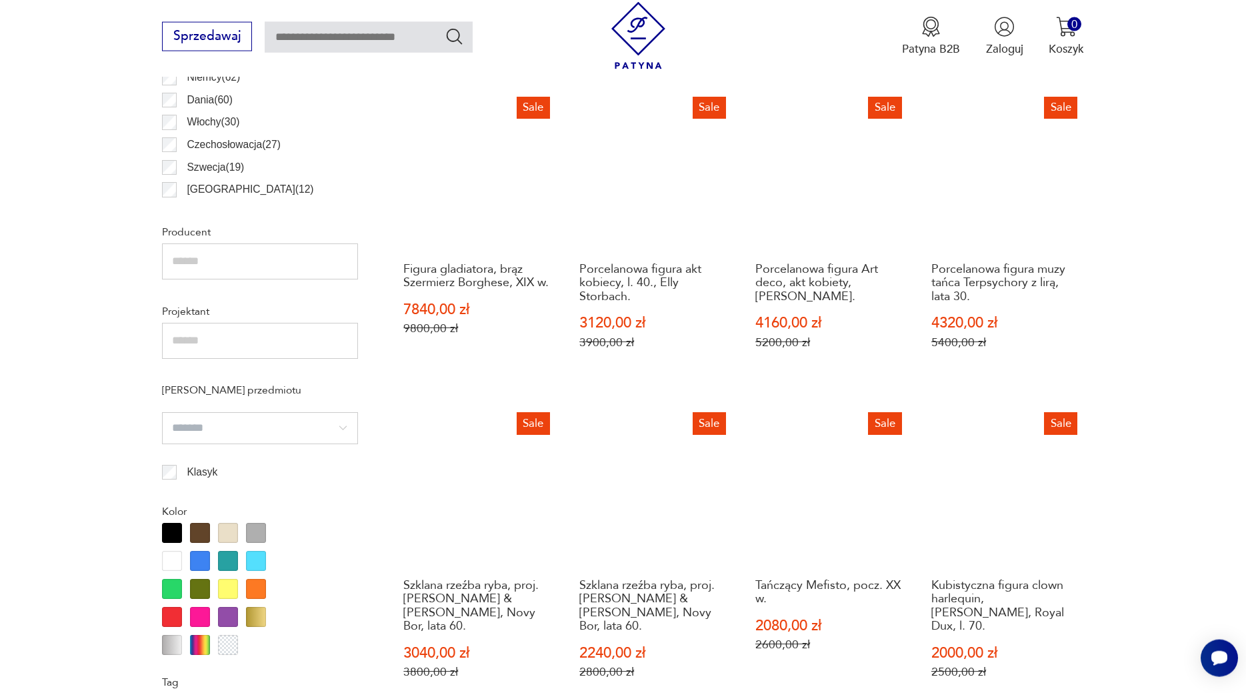
scroll to position [920, 0]
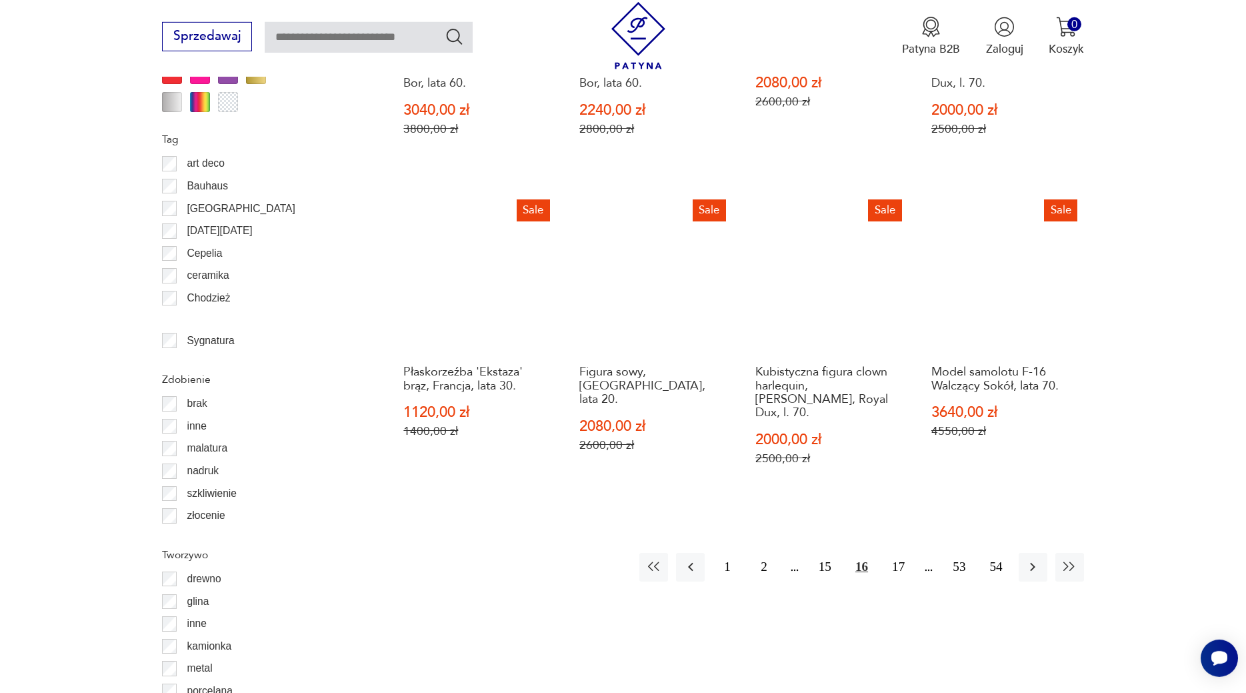
drag, startPoint x: 1240, startPoint y: 687, endPoint x: 1136, endPoint y: 655, distance: 108.6
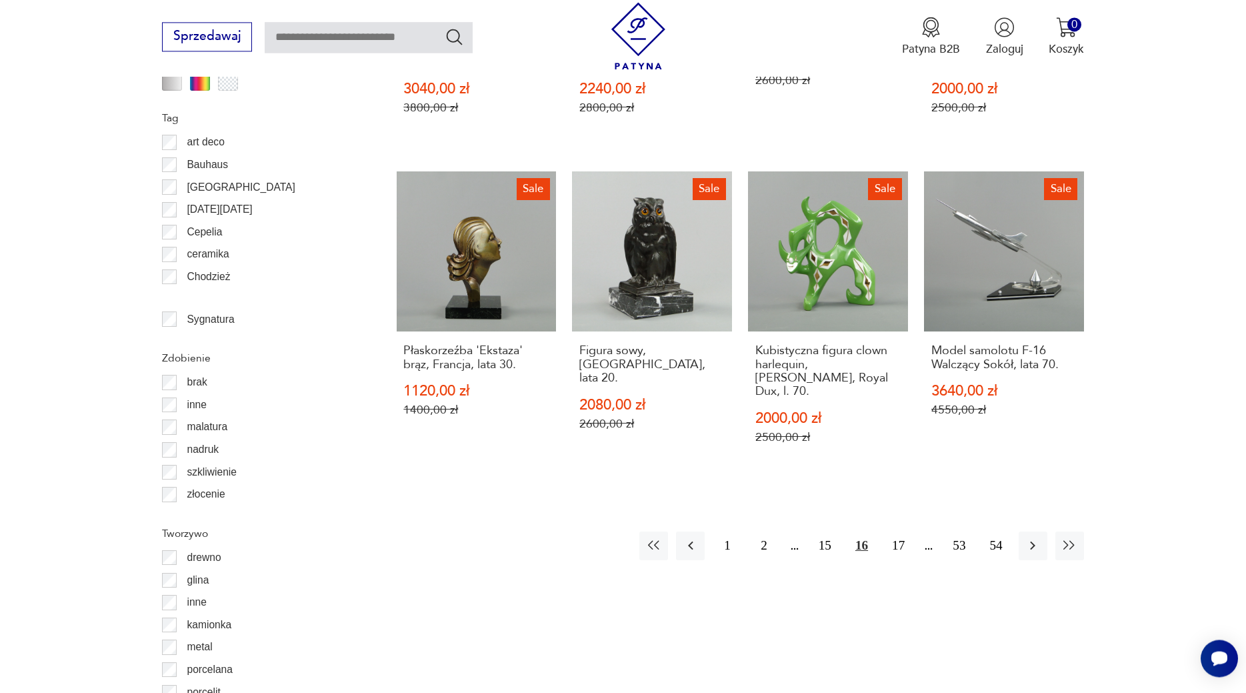
scroll to position [1486, 0]
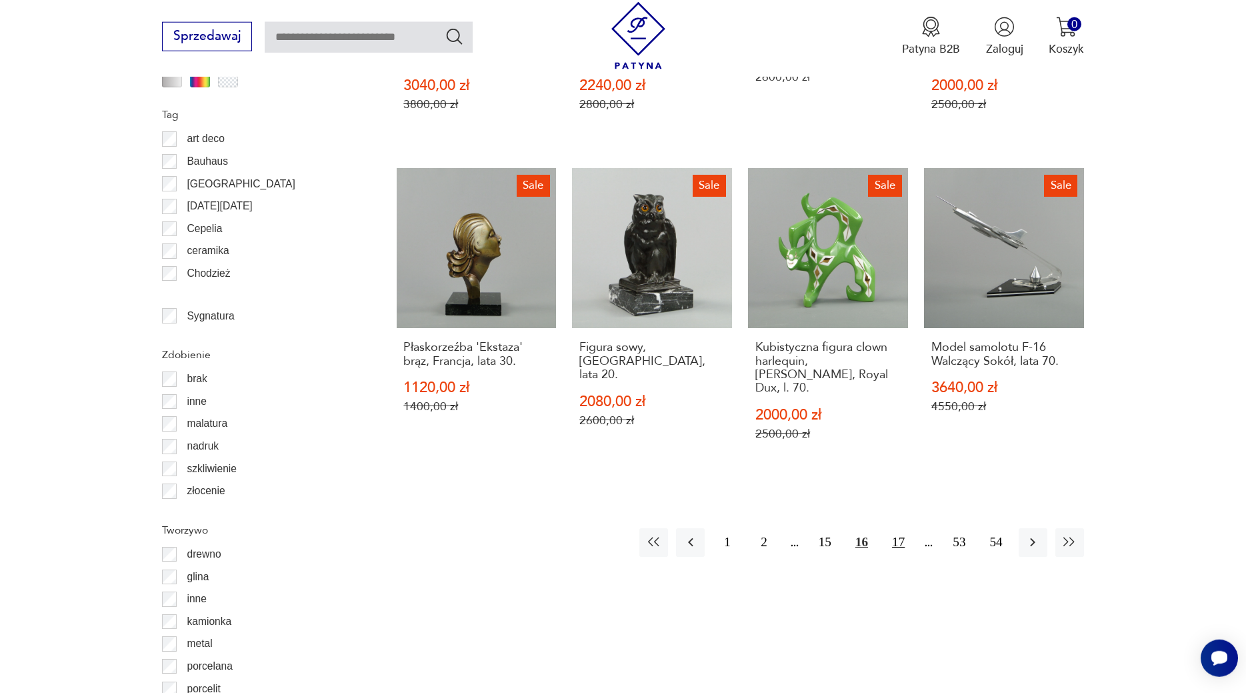
click at [901, 528] on button "17" at bounding box center [898, 542] width 29 height 29
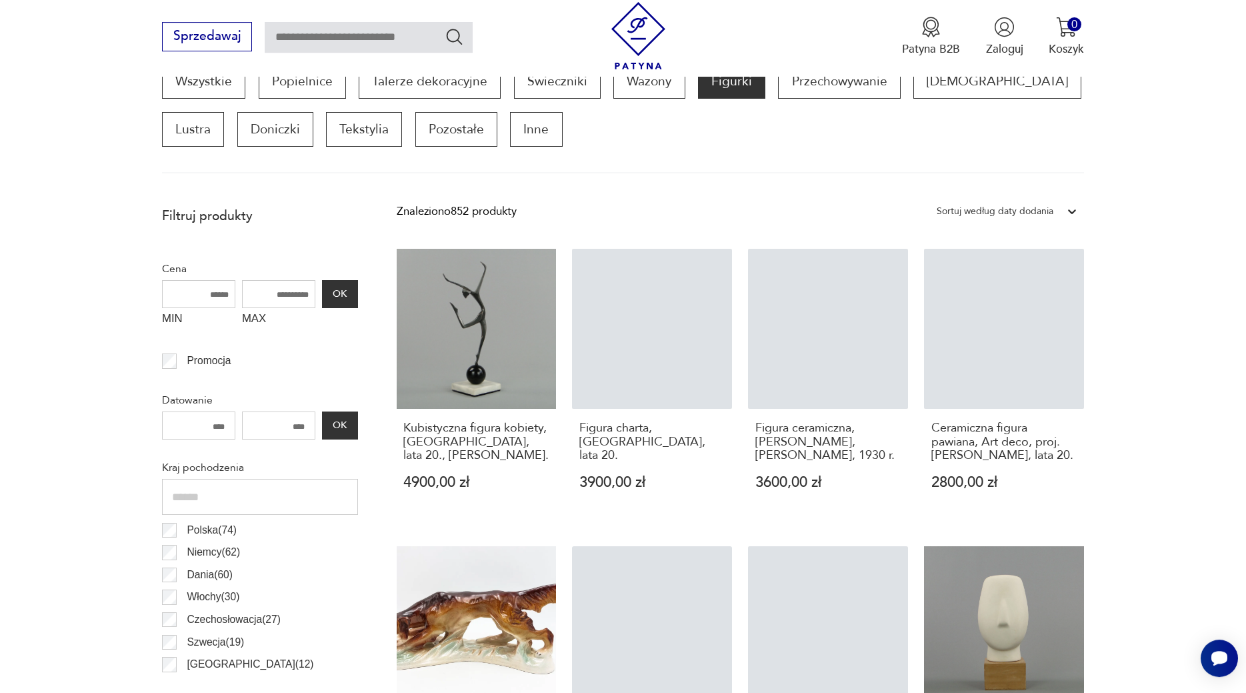
scroll to position [444, 0]
